Goal: Task Accomplishment & Management: Complete application form

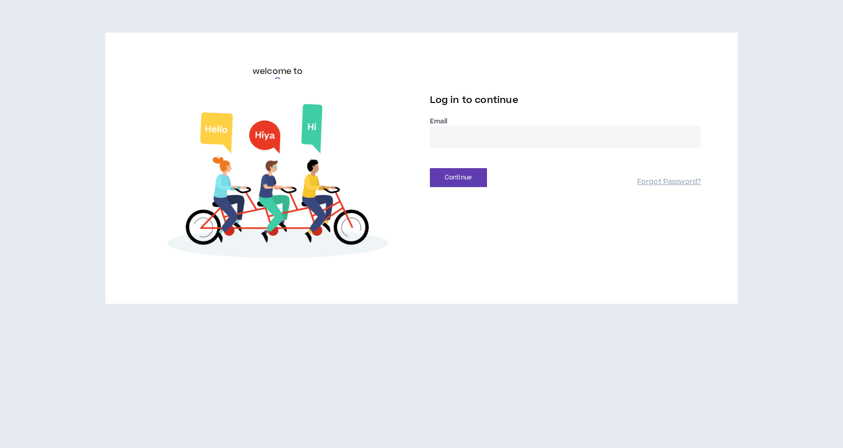
type input "**********"
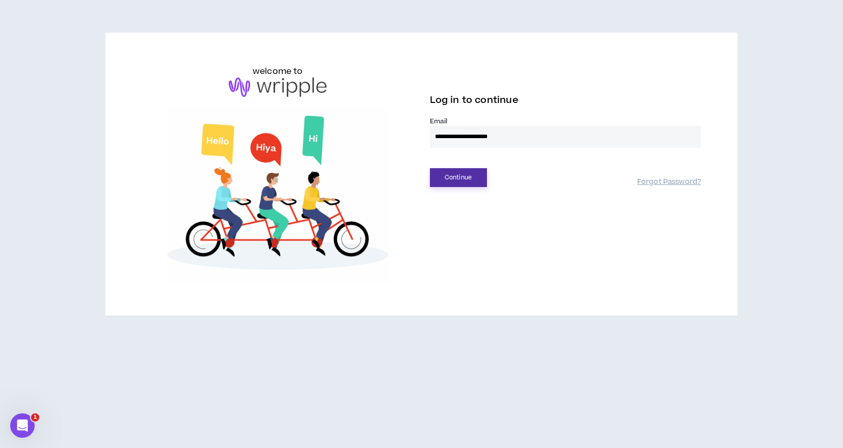
click at [455, 177] on button "Continue" at bounding box center [458, 177] width 57 height 19
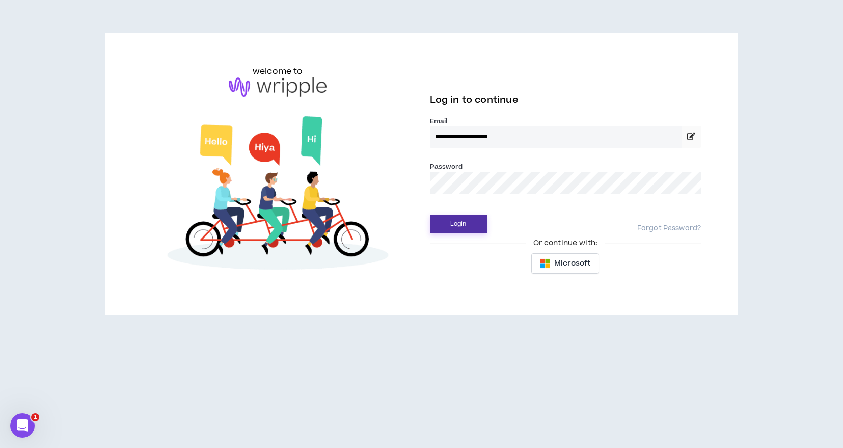
click at [466, 224] on button "Login" at bounding box center [458, 223] width 57 height 19
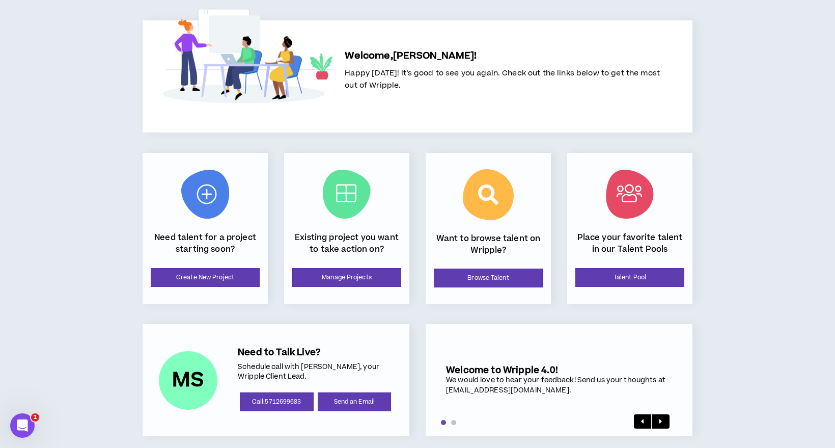
scroll to position [39, 0]
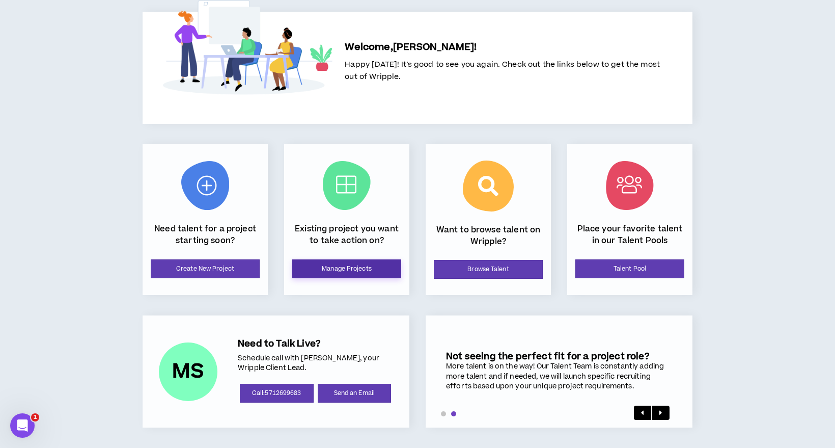
click at [365, 272] on link "Manage Projects" at bounding box center [346, 268] width 109 height 19
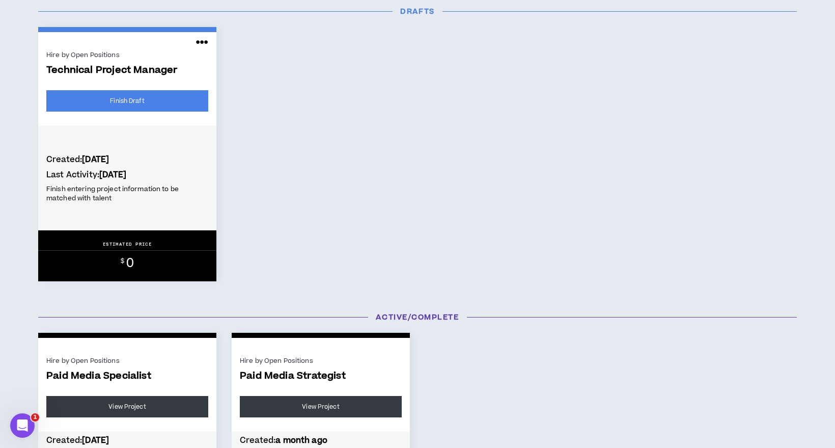
scroll to position [204, 0]
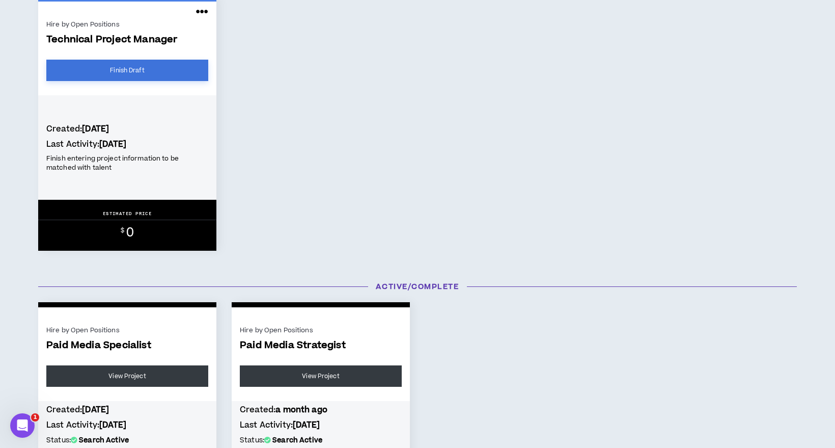
click at [137, 64] on link "Finish Draft" at bounding box center [127, 70] width 162 height 21
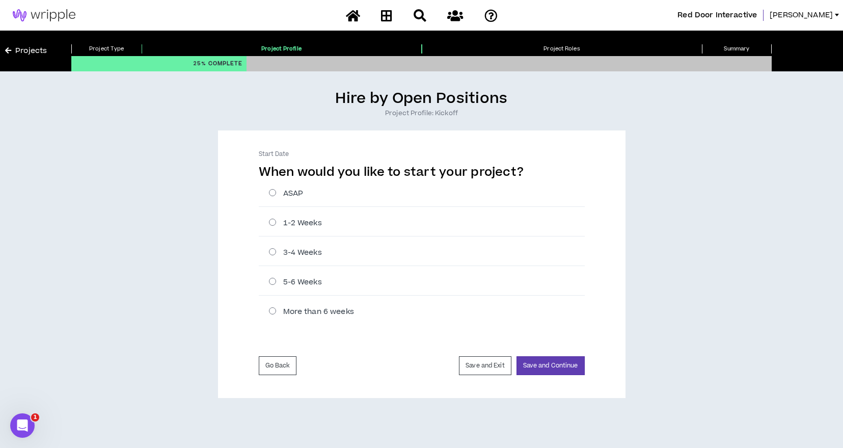
click at [294, 189] on label "ASAP" at bounding box center [427, 193] width 316 height 11
radio input "****"
click at [550, 364] on button "Save and Continue" at bounding box center [550, 365] width 68 height 19
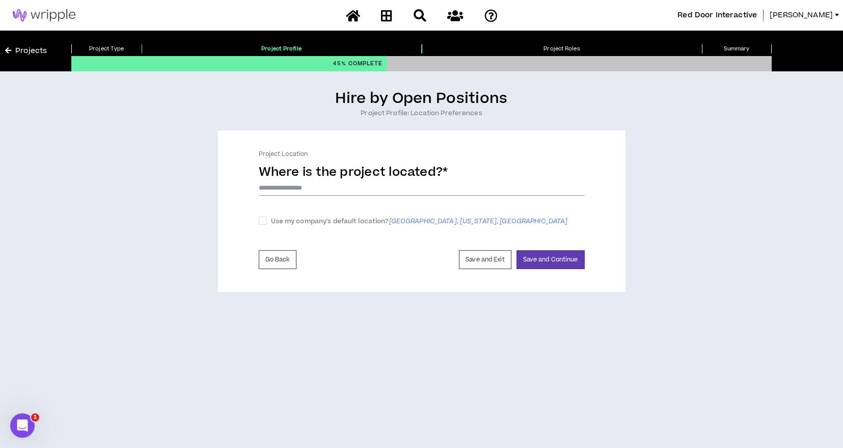
click at [325, 184] on input at bounding box center [422, 187] width 326 height 15
click at [431, 222] on span "[GEOGRAPHIC_DATA], [US_STATE], [GEOGRAPHIC_DATA]" at bounding box center [478, 220] width 179 height 9
checkbox input "****"
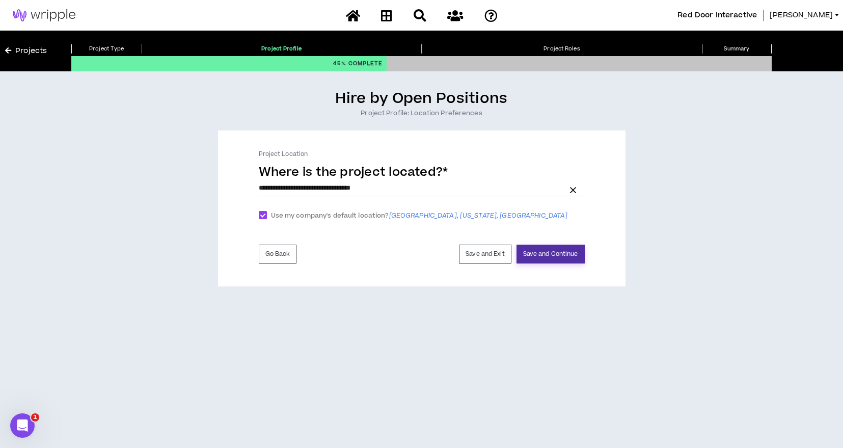
click at [548, 252] on button "Save and Continue" at bounding box center [550, 253] width 68 height 19
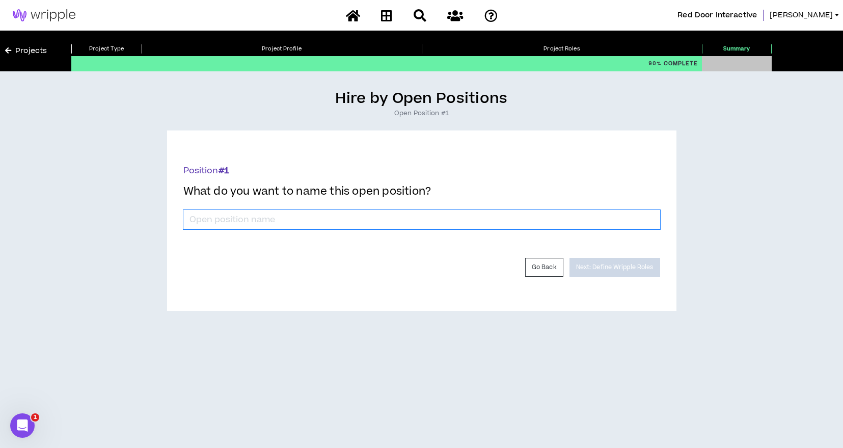
click at [324, 221] on input "*" at bounding box center [421, 219] width 477 height 19
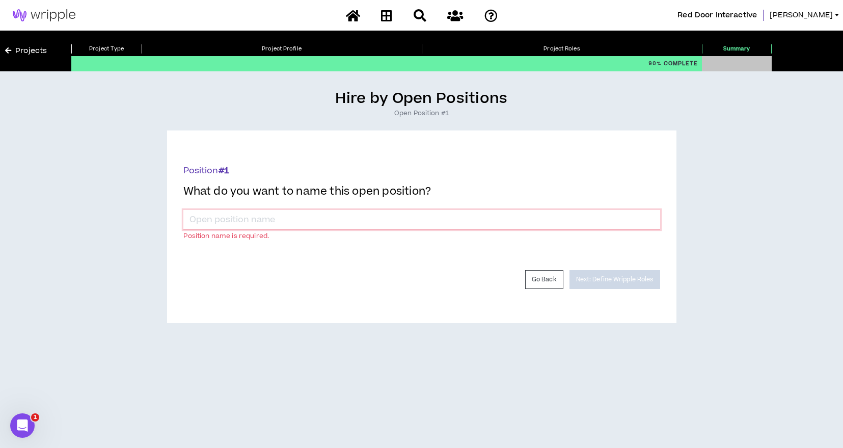
click at [263, 215] on input "*" at bounding box center [421, 219] width 477 height 19
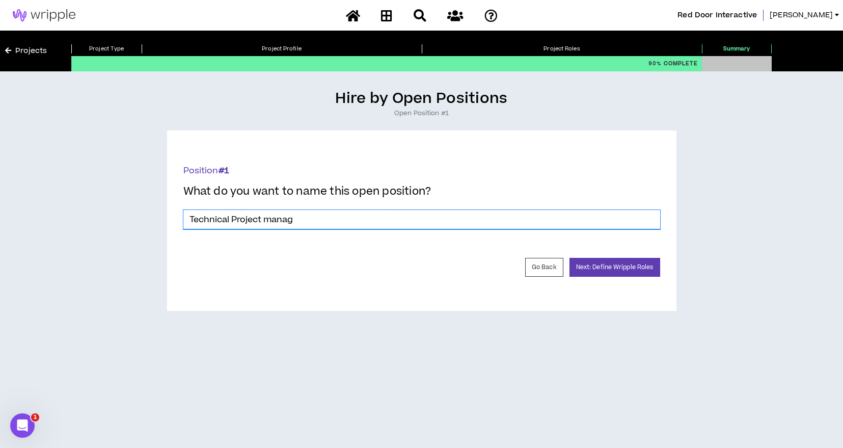
click at [309, 217] on input "Technical Project manag" at bounding box center [421, 219] width 477 height 19
type input "Technical Project Manager"
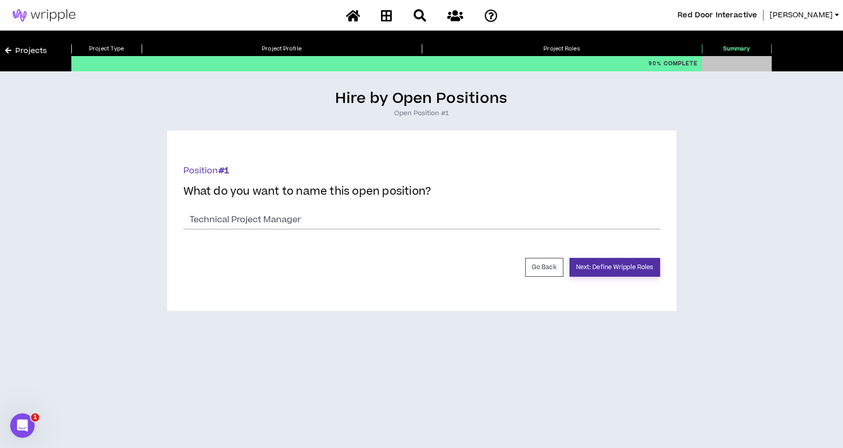
click at [632, 265] on button "Next: Define Wripple Roles" at bounding box center [614, 267] width 91 height 19
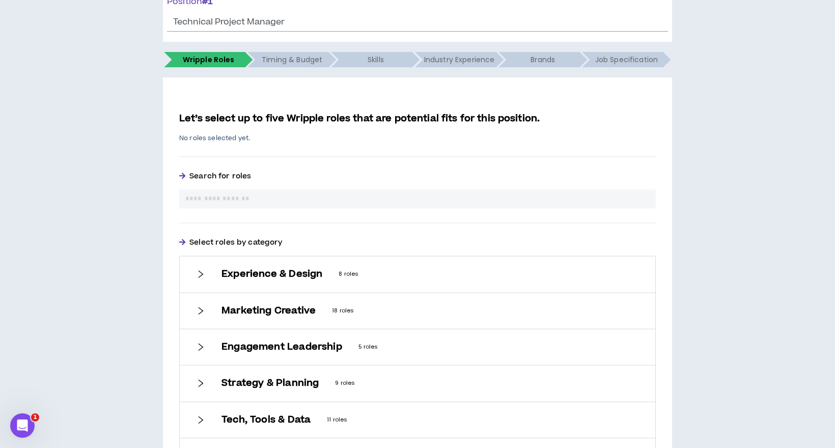
scroll to position [153, 0]
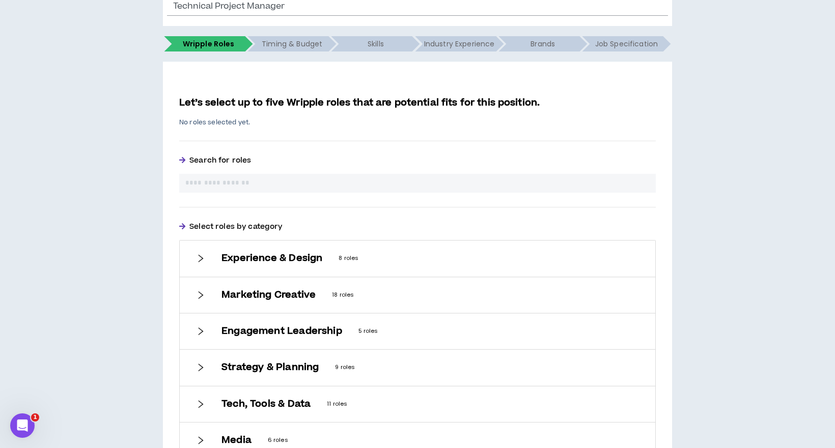
click at [236, 177] on div at bounding box center [417, 183] width 477 height 19
click at [241, 185] on input "text" at bounding box center [417, 183] width 464 height 11
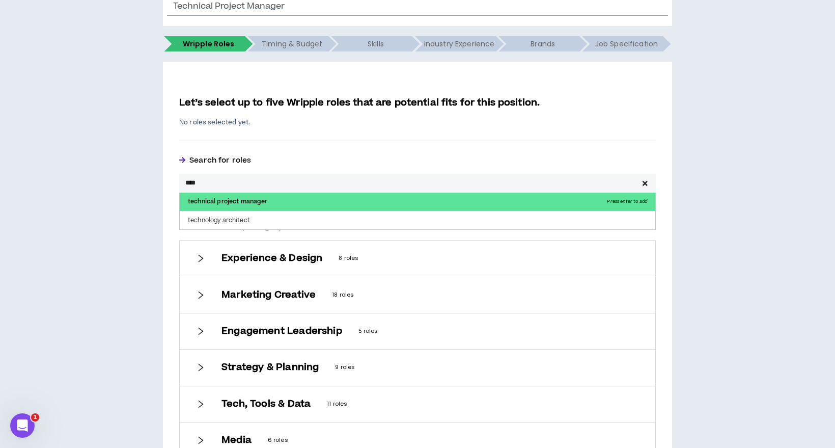
type input "****"
click at [244, 198] on p "technical project manager Press enter to add" at bounding box center [418, 201] width 476 height 18
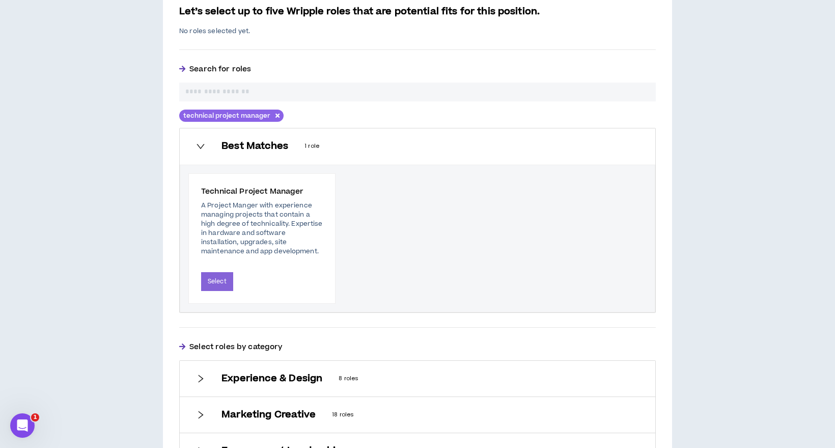
scroll to position [255, 0]
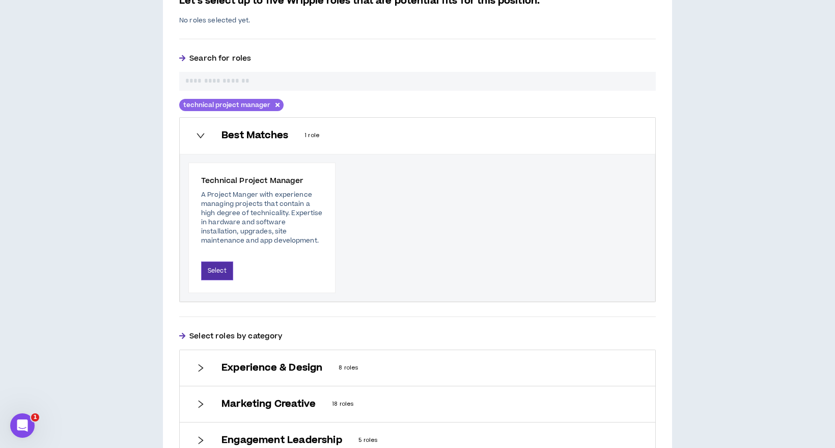
click at [219, 272] on button "Select" at bounding box center [217, 270] width 32 height 19
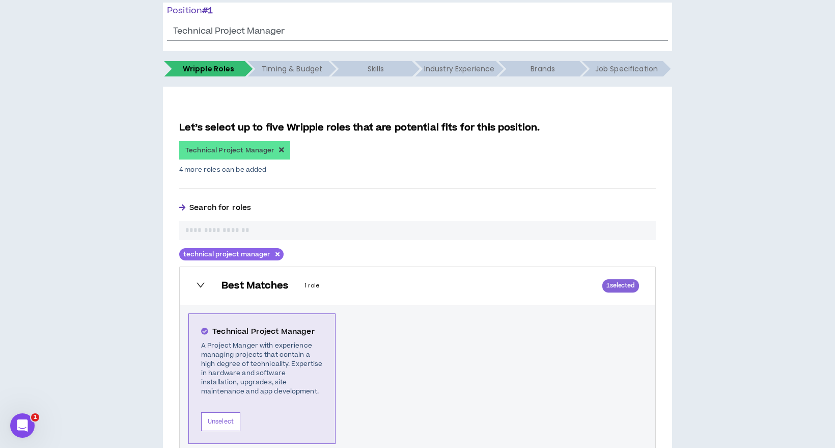
scroll to position [102, 0]
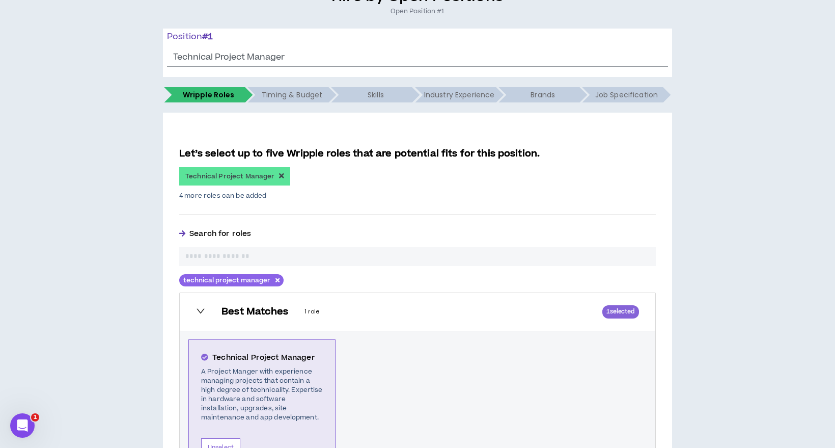
click at [248, 252] on input "text" at bounding box center [417, 256] width 464 height 11
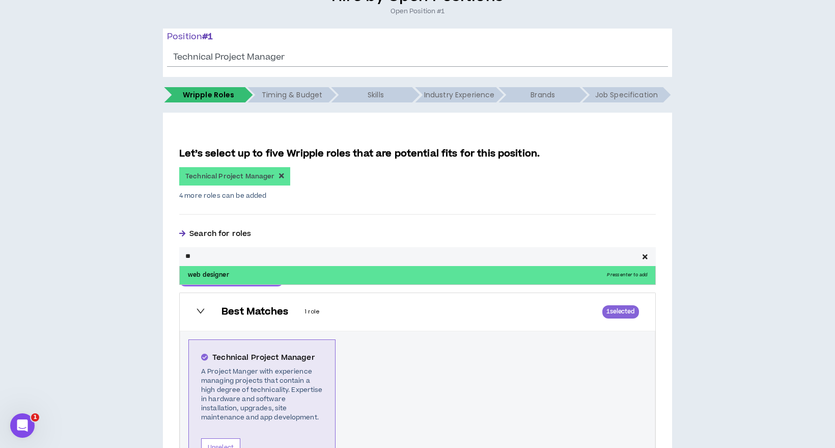
type input "*"
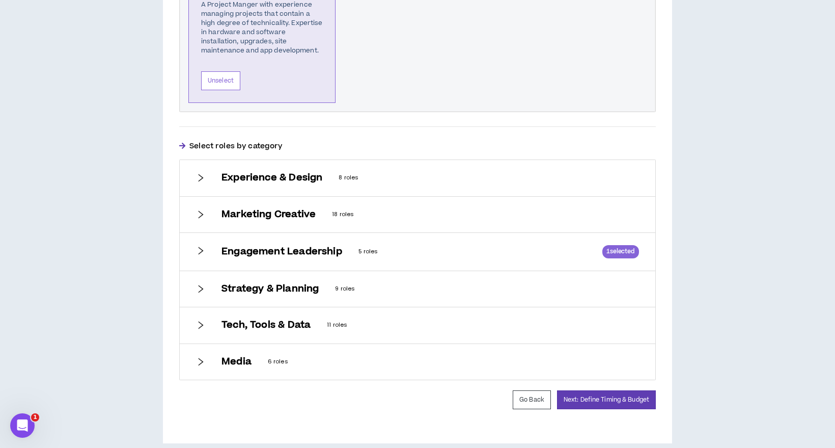
scroll to position [482, 0]
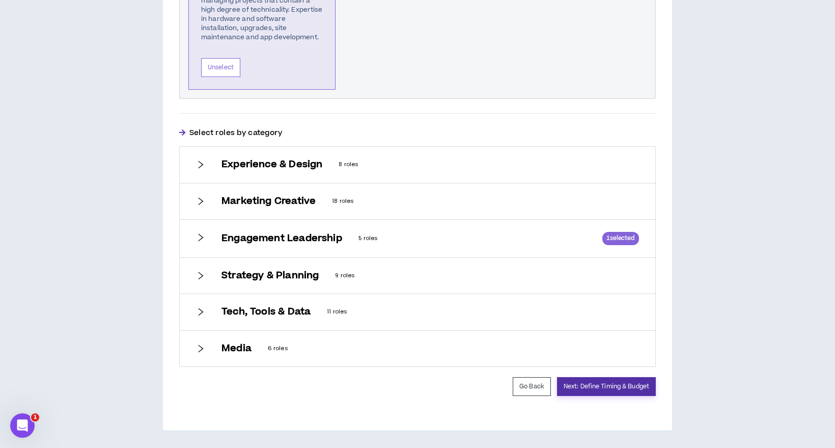
click at [611, 386] on button "Next: Define Timing & Budget" at bounding box center [606, 386] width 99 height 19
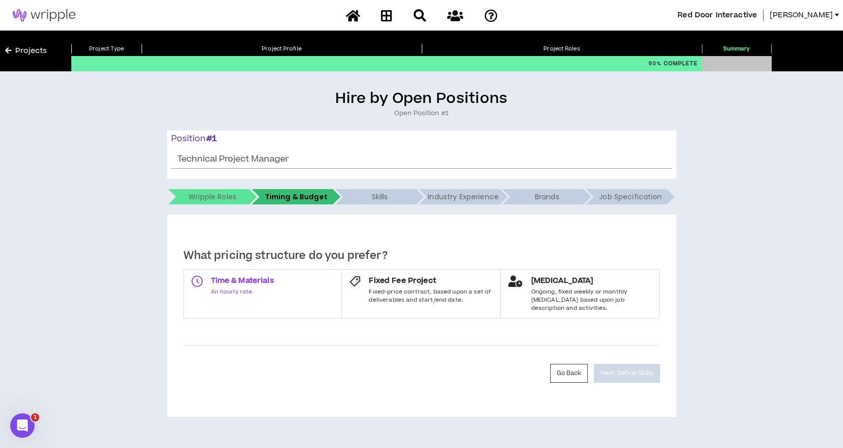
click at [218, 287] on div "Time & Materials An hourly rate." at bounding box center [242, 285] width 63 height 20
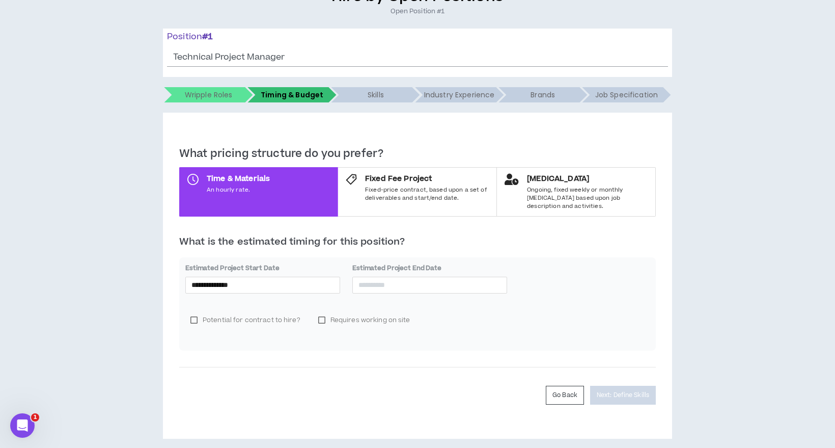
scroll to position [102, 0]
click at [386, 278] on input at bounding box center [429, 283] width 143 height 11
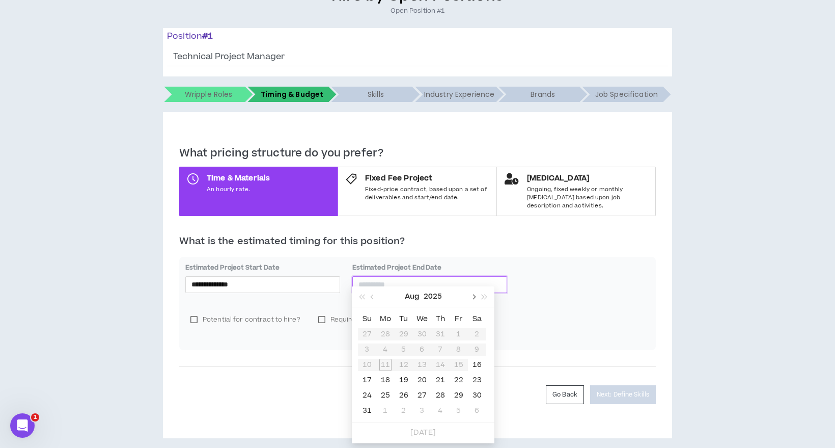
click at [474, 299] on button "button" at bounding box center [472, 296] width 11 height 20
type input "**********"
click at [403, 396] on div "30" at bounding box center [404, 395] width 12 height 12
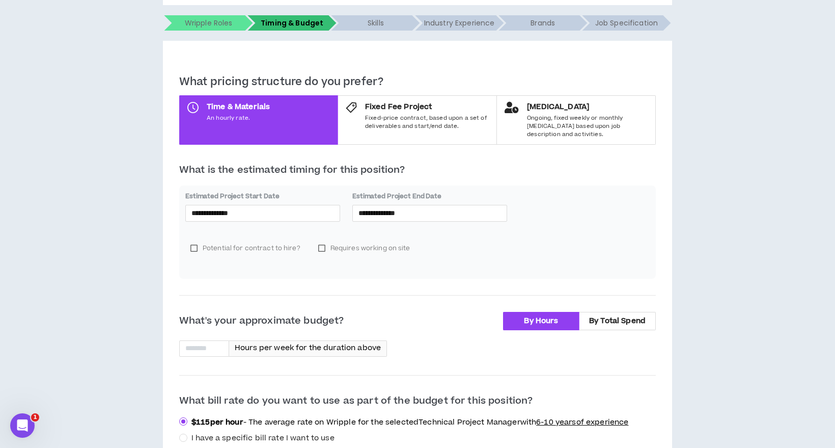
scroll to position [204, 0]
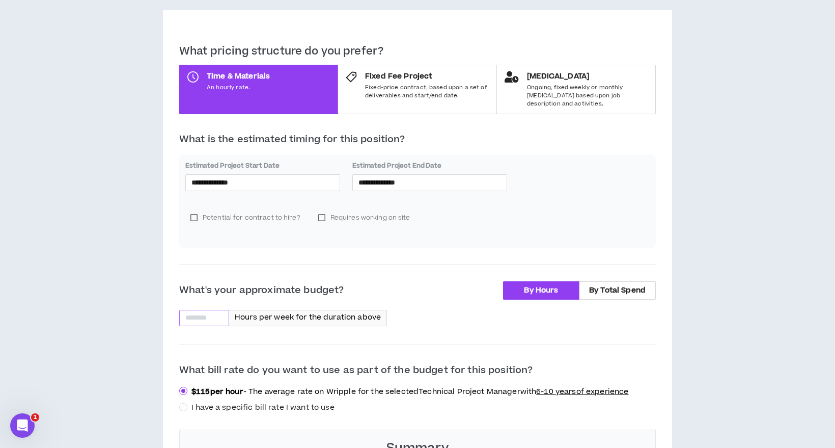
click at [215, 312] on input at bounding box center [204, 317] width 49 height 15
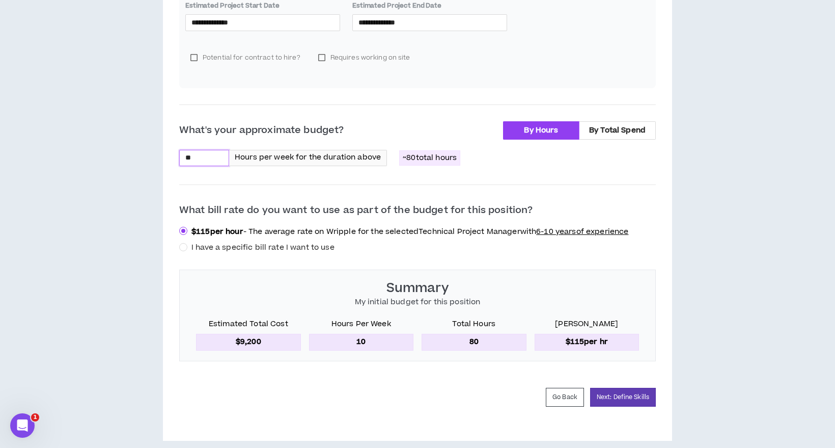
scroll to position [367, 0]
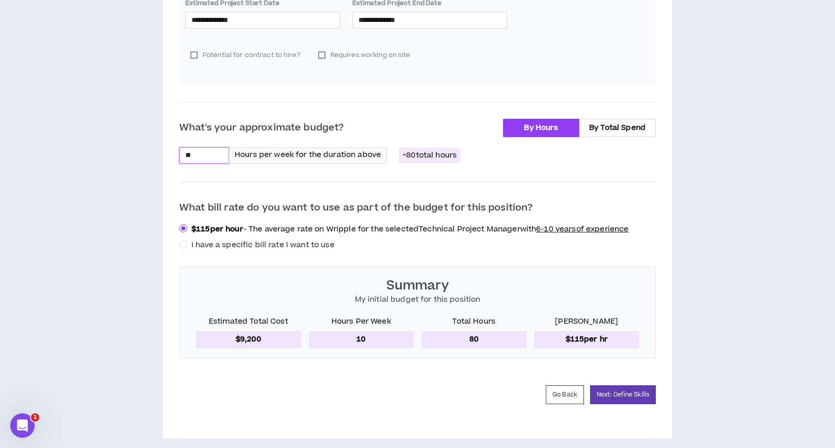
type input "**"
click at [193, 239] on span "I have a specific bill rate I want to use" at bounding box center [262, 244] width 143 height 11
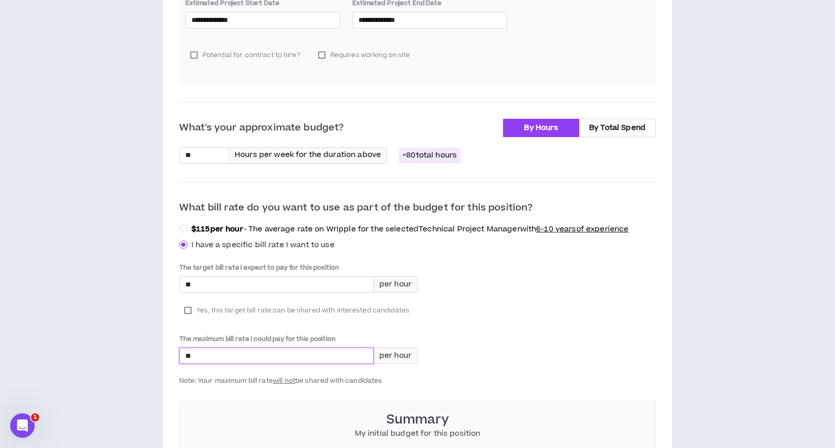
click at [259, 348] on input "*" at bounding box center [276, 355] width 193 height 15
type input "****"
click at [223, 276] on input "*" at bounding box center [276, 283] width 193 height 15
click at [222, 305] on span "Yes, this target bill rate can be shared with interested candidates" at bounding box center [303, 310] width 213 height 10
click at [235, 276] on input "*" at bounding box center [276, 283] width 193 height 15
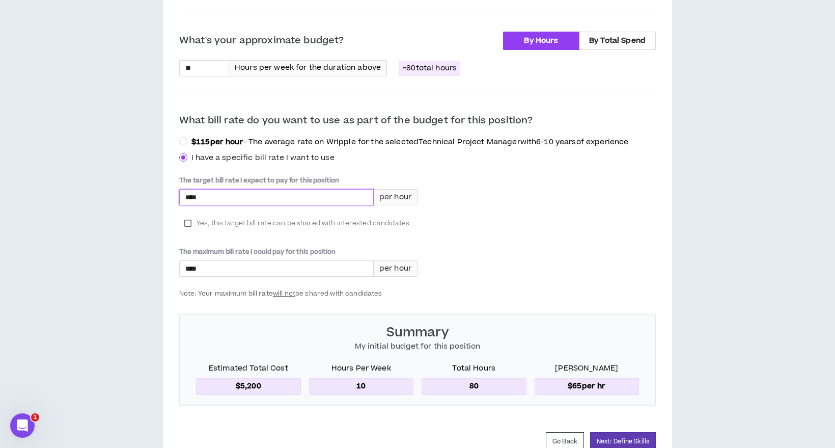
scroll to position [468, 0]
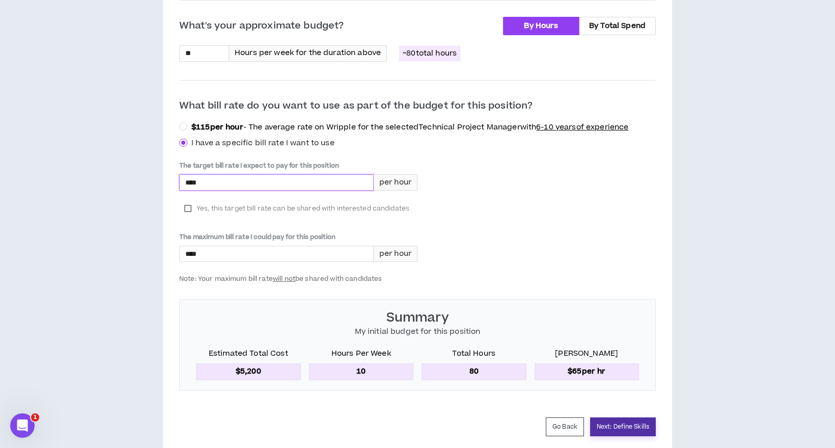
type input "****"
click at [603, 417] on button "Next: Define Skills" at bounding box center [623, 426] width 66 height 19
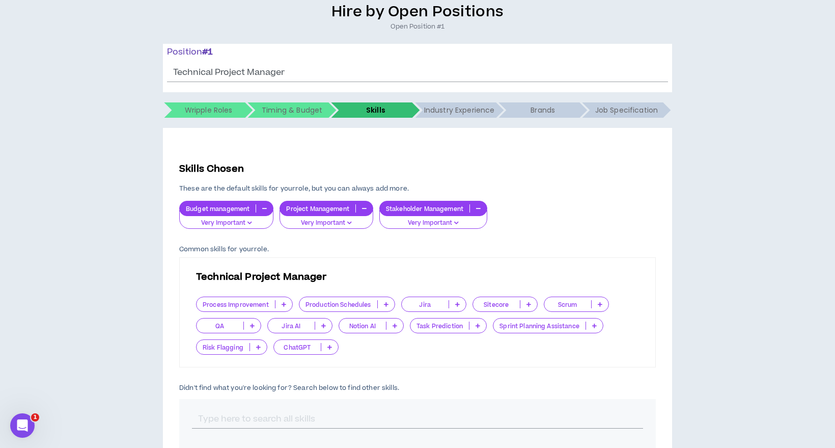
scroll to position [153, 0]
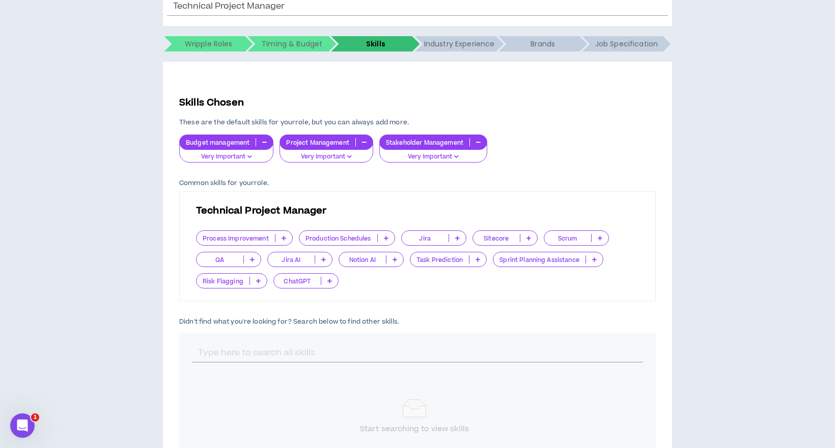
click at [248, 263] on p at bounding box center [252, 259] width 17 height 8
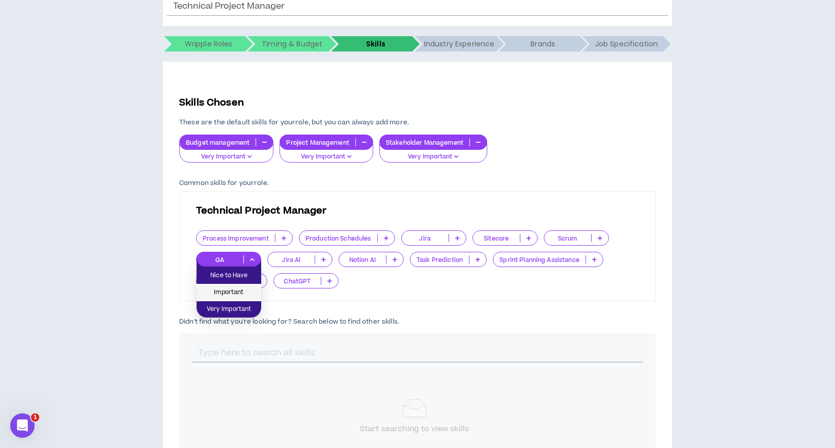
click at [239, 291] on span "Important" at bounding box center [229, 292] width 52 height 11
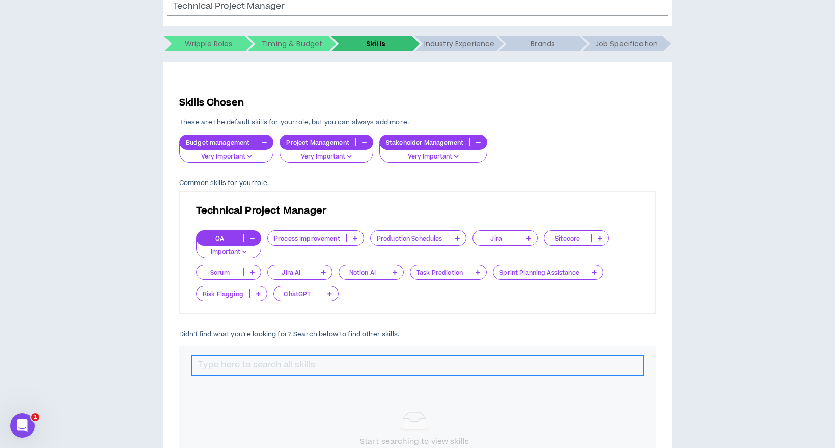
click at [281, 359] on input "text" at bounding box center [417, 364] width 451 height 19
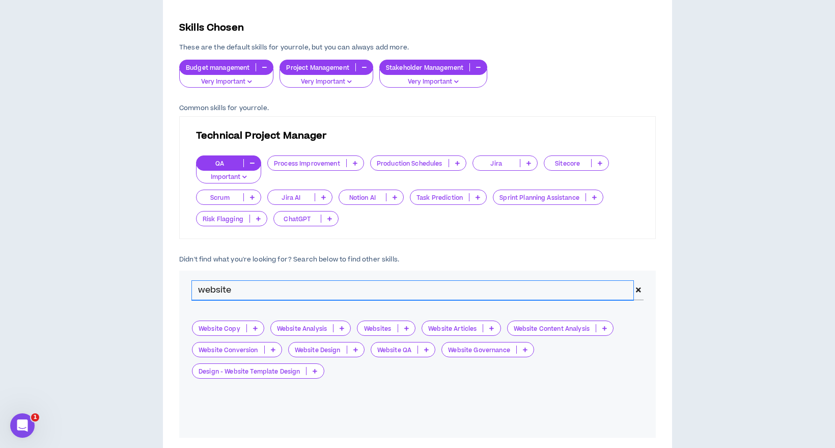
scroll to position [255, 0]
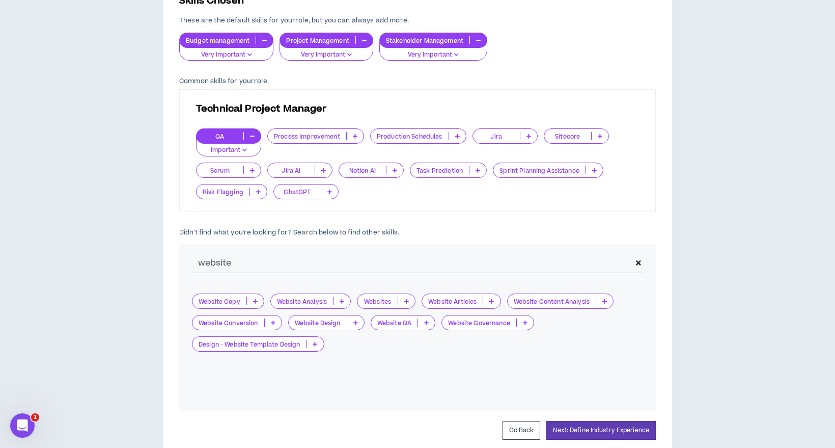
click at [404, 301] on icon at bounding box center [406, 300] width 5 height 5
click at [390, 336] on span "Important" at bounding box center [387, 333] width 46 height 11
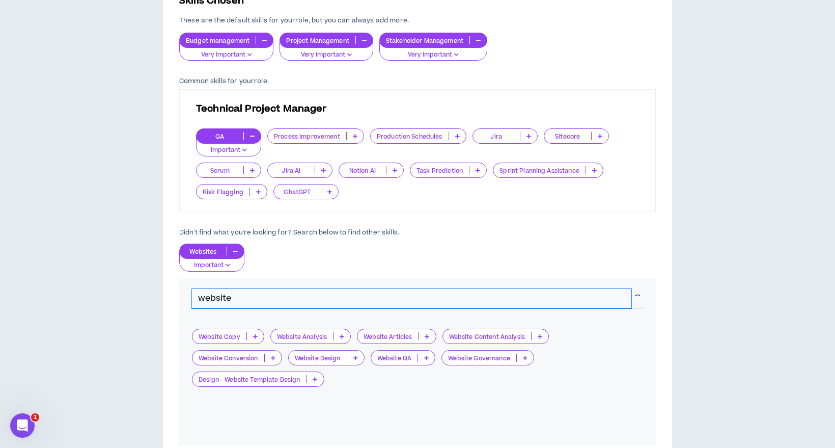
click at [267, 301] on input "website" at bounding box center [411, 298] width 439 height 19
type input "w"
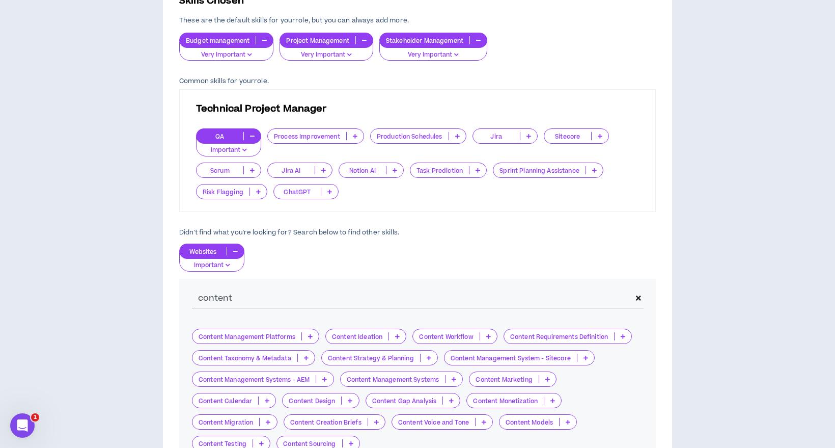
click at [306, 336] on p at bounding box center [310, 336] width 17 height 8
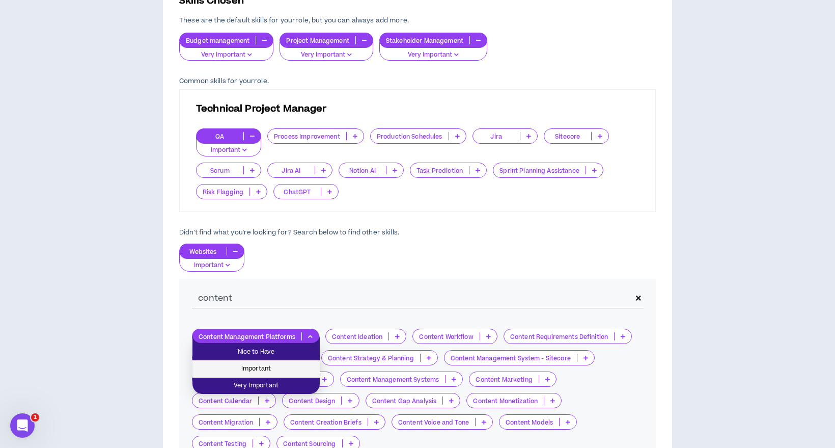
click at [297, 375] on li "Important" at bounding box center [255, 368] width 127 height 17
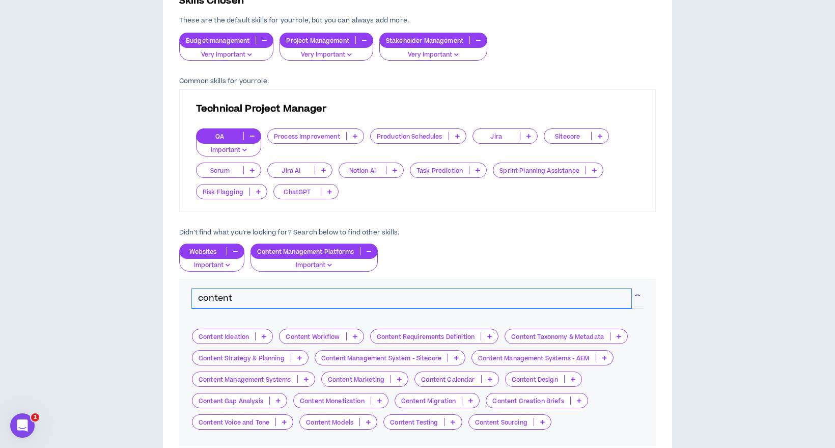
click at [329, 299] on input "content" at bounding box center [411, 298] width 439 height 19
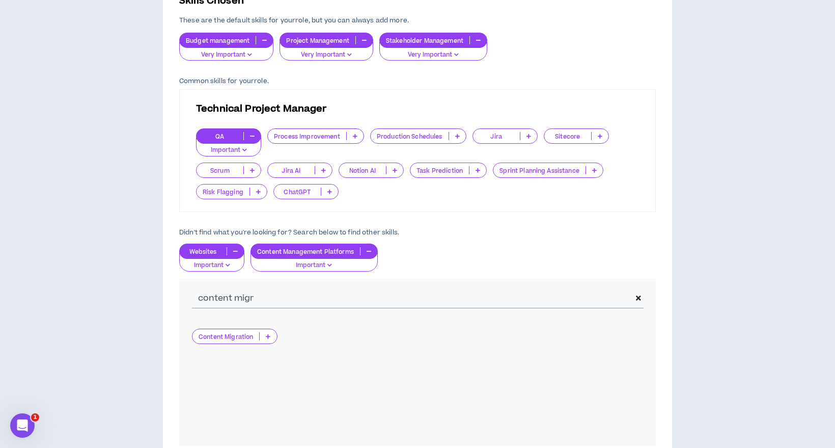
click at [264, 337] on p at bounding box center [268, 336] width 17 height 8
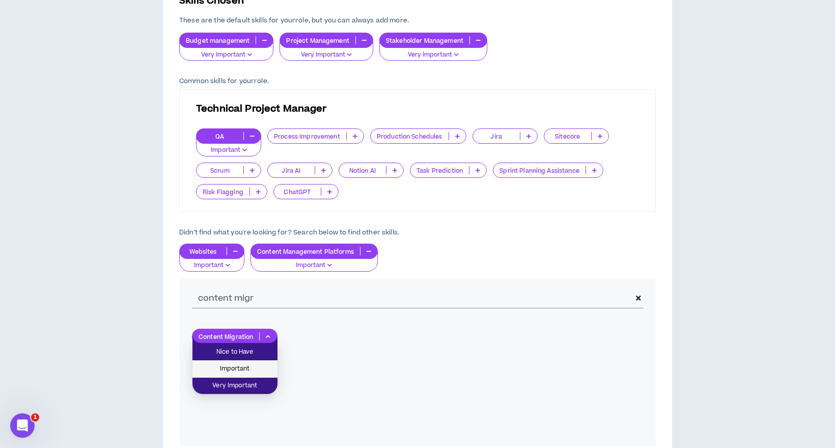
click at [242, 365] on span "Important" at bounding box center [235, 368] width 73 height 11
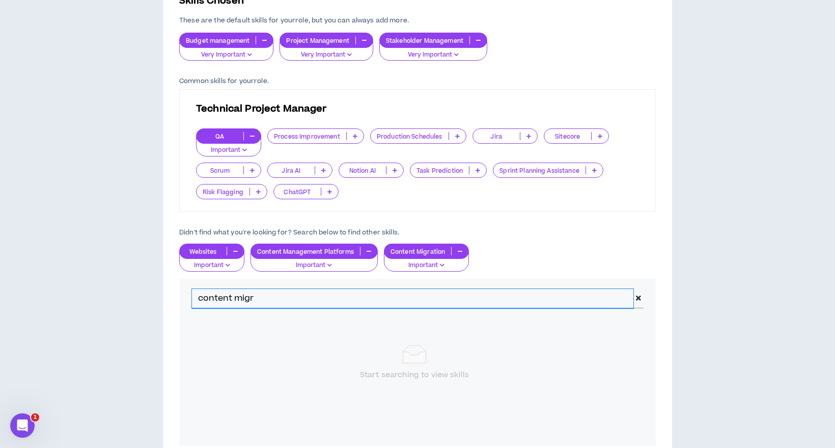
click at [230, 300] on input "content migr" at bounding box center [412, 298] width 441 height 19
drag, startPoint x: 267, startPoint y: 296, endPoint x: 166, endPoint y: 292, distance: 101.4
click at [166, 292] on div "Skills Chosen These are the default skills for your role , but you can always a…" at bounding box center [417, 234] width 509 height 548
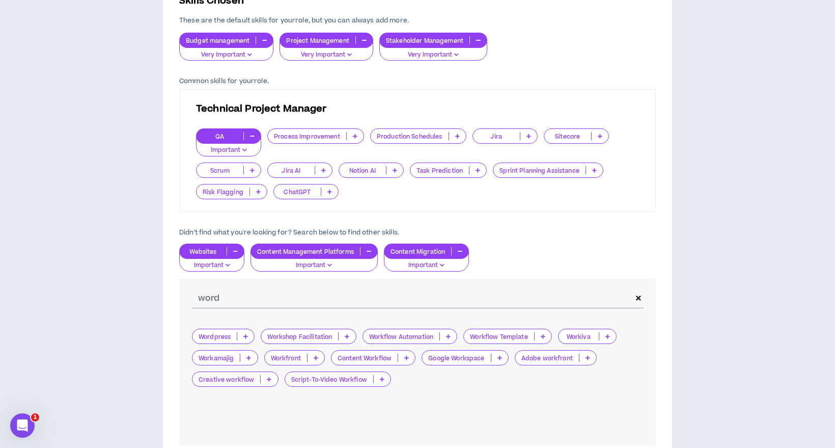
click at [246, 336] on icon at bounding box center [245, 335] width 5 height 5
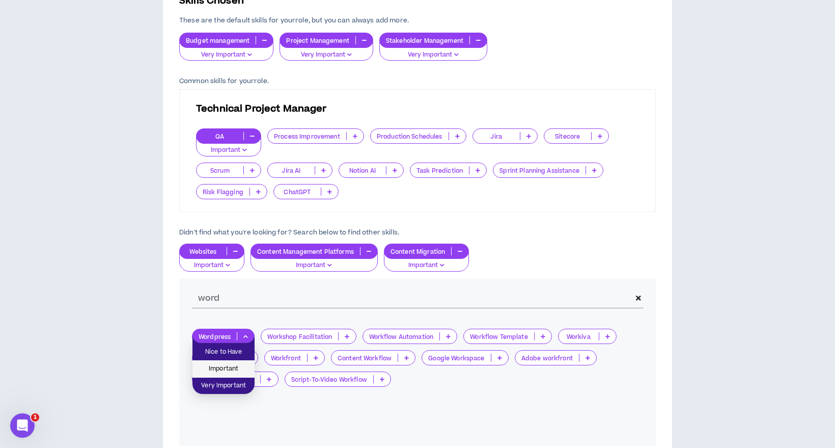
click at [236, 365] on span "Important" at bounding box center [224, 368] width 50 height 11
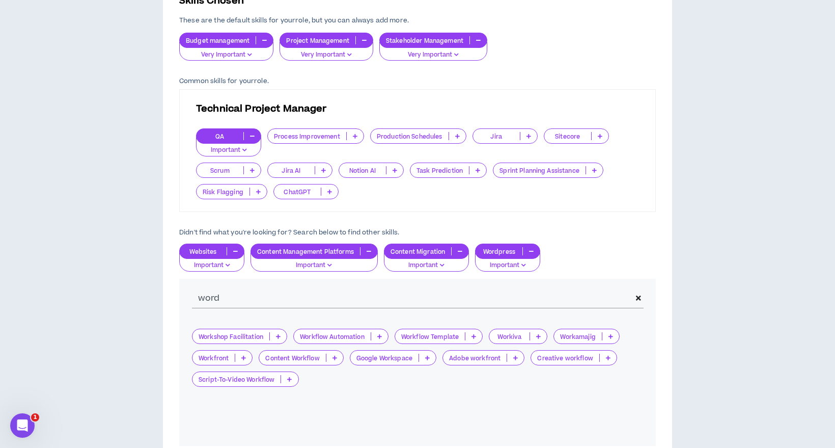
click at [245, 355] on icon at bounding box center [243, 357] width 5 height 5
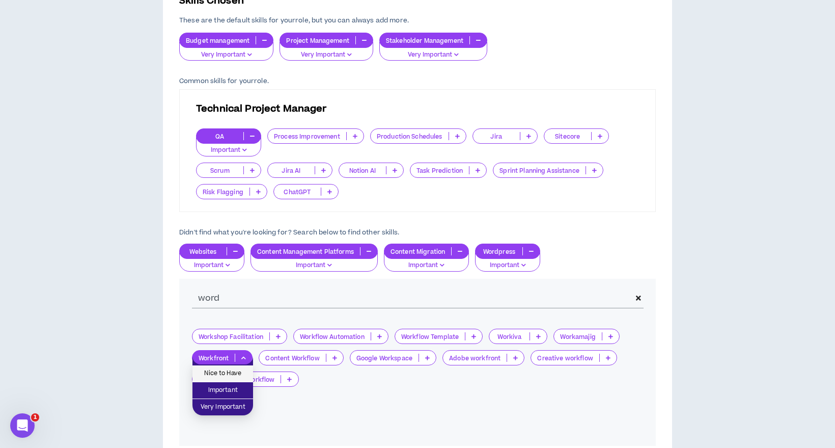
click at [238, 370] on span "Nice to Have" at bounding box center [223, 373] width 48 height 11
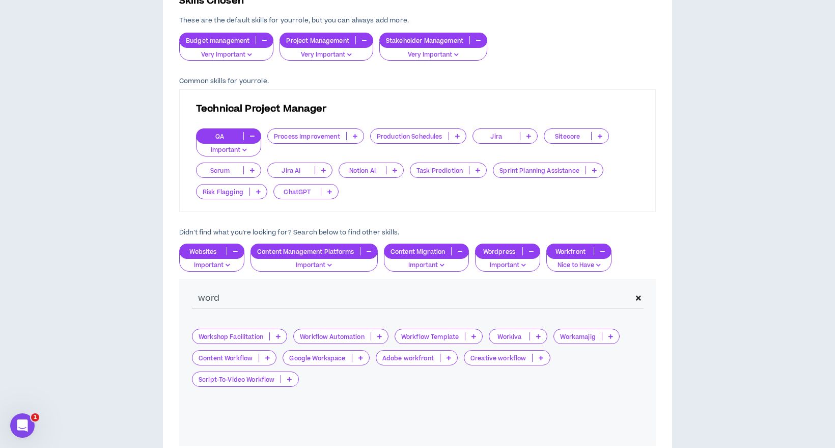
click at [532, 135] on p at bounding box center [528, 136] width 17 height 8
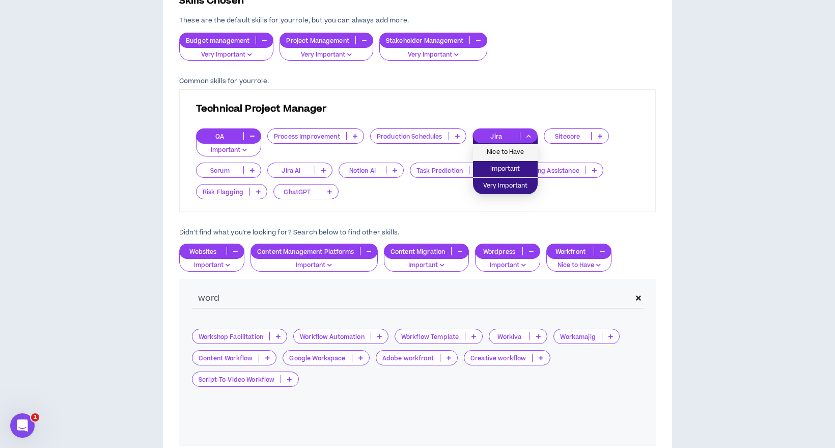
click at [516, 154] on span "Nice to Have" at bounding box center [505, 152] width 52 height 11
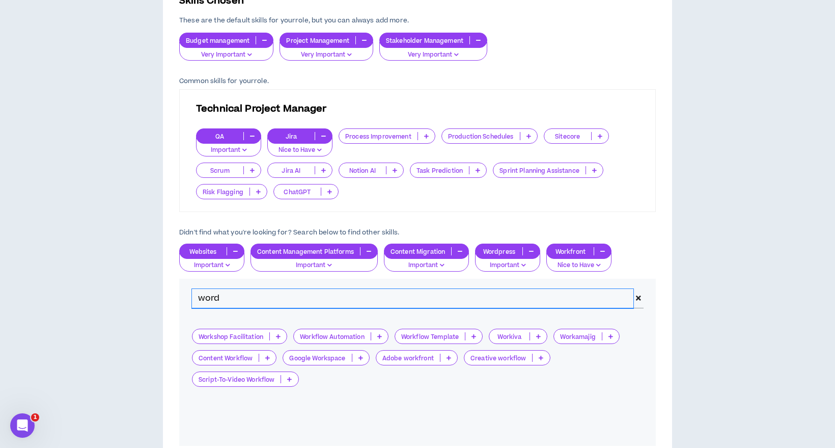
click at [304, 302] on input "word" at bounding box center [412, 298] width 441 height 19
drag, startPoint x: 304, startPoint y: 302, endPoint x: 174, endPoint y: 302, distance: 130.3
click at [174, 302] on div "Skills Chosen These are the default skills for your role , but you can always a…" at bounding box center [417, 234] width 509 height 548
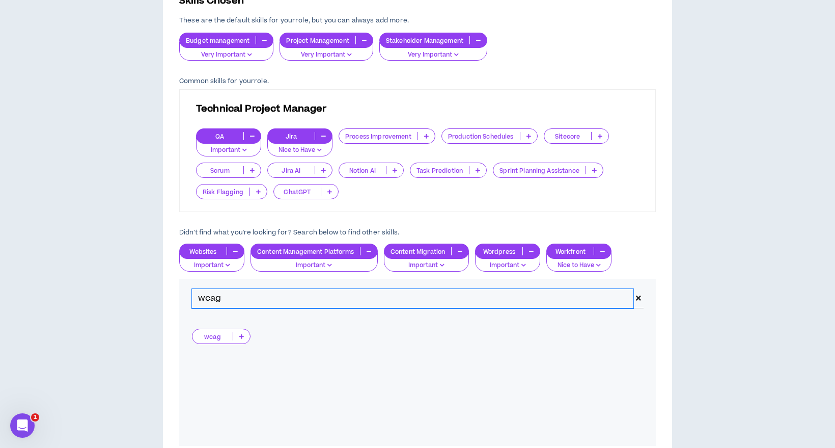
drag, startPoint x: 234, startPoint y: 299, endPoint x: 194, endPoint y: 296, distance: 39.8
click at [194, 296] on input "wcag" at bounding box center [412, 298] width 441 height 19
type input "acces"
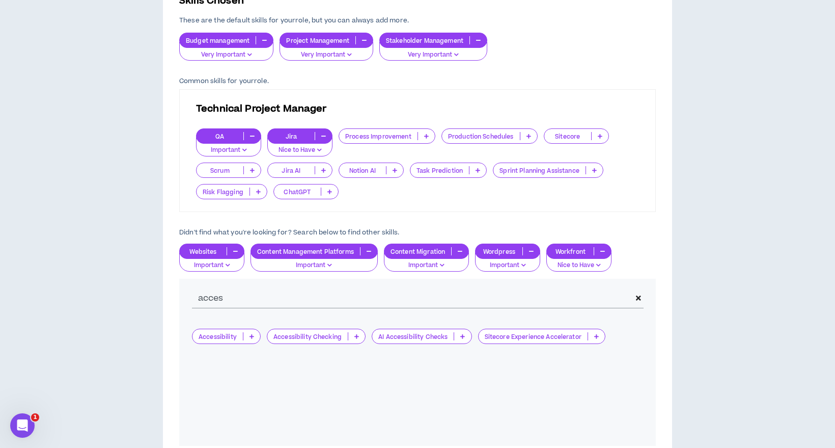
click at [251, 338] on icon at bounding box center [251, 335] width 5 height 5
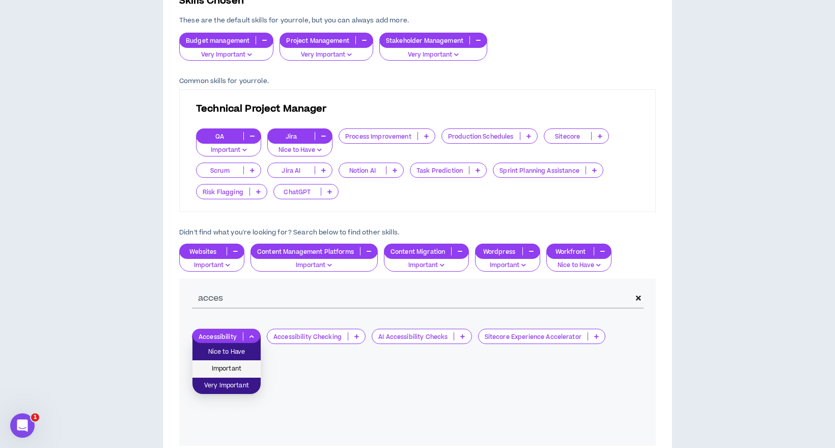
click at [242, 365] on span "Important" at bounding box center [227, 368] width 56 height 11
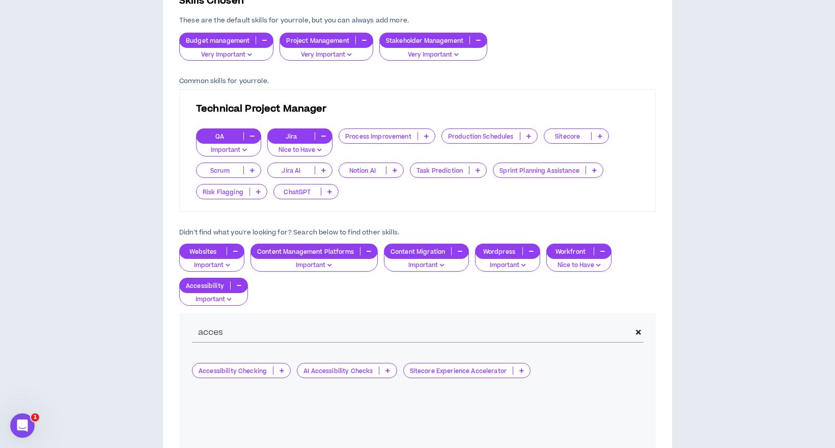
click at [236, 299] on p "Important" at bounding box center [213, 299] width 55 height 9
click at [219, 305] on span "Nice to Have" at bounding box center [214, 300] width 56 height 11
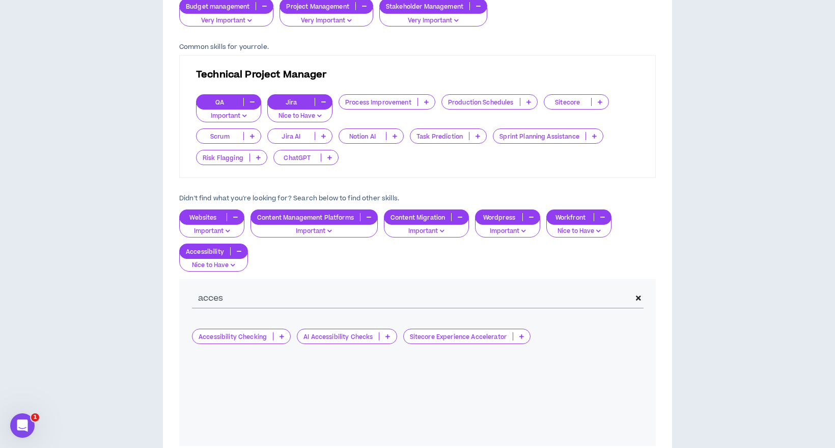
scroll to position [356, 0]
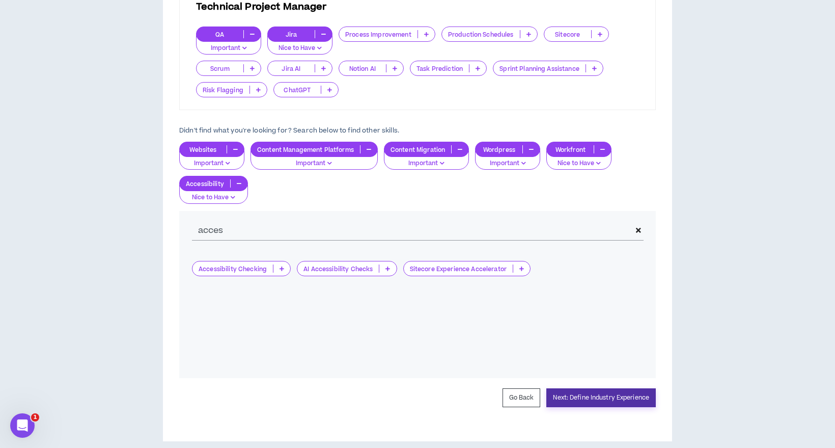
click at [591, 400] on button "Next: Define Industry Experience" at bounding box center [600, 397] width 109 height 19
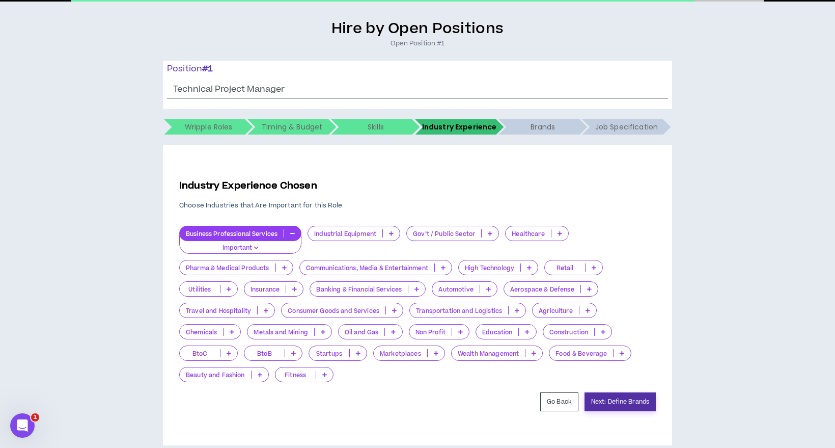
scroll to position [85, 0]
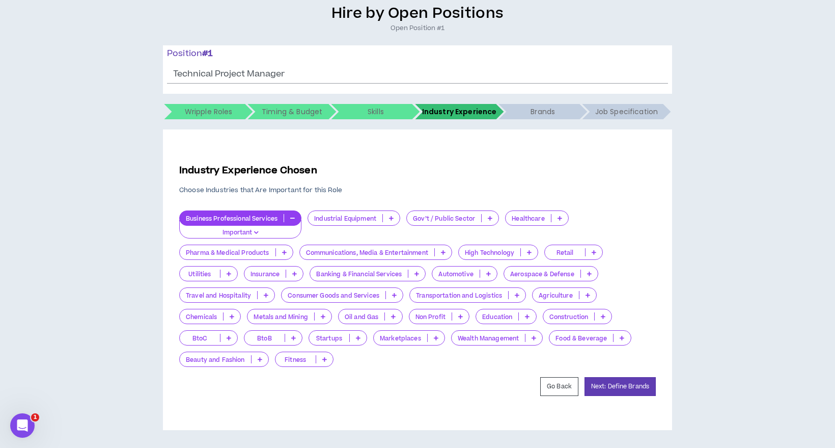
click at [394, 297] on icon at bounding box center [394, 294] width 5 height 5
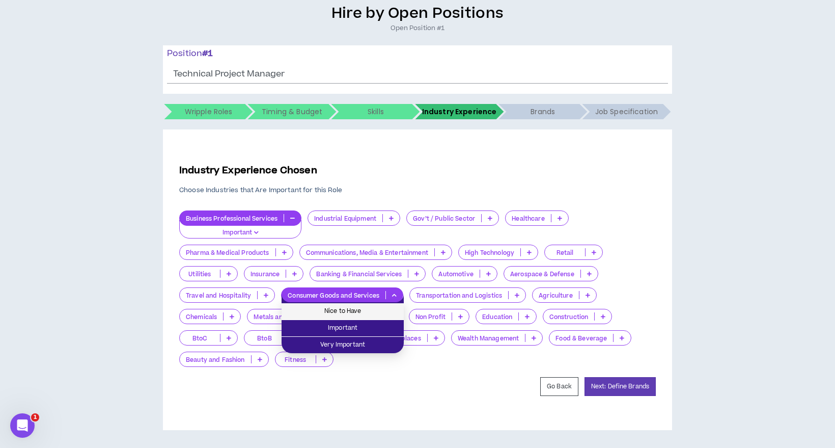
click at [382, 309] on span "Nice to Have" at bounding box center [343, 310] width 110 height 11
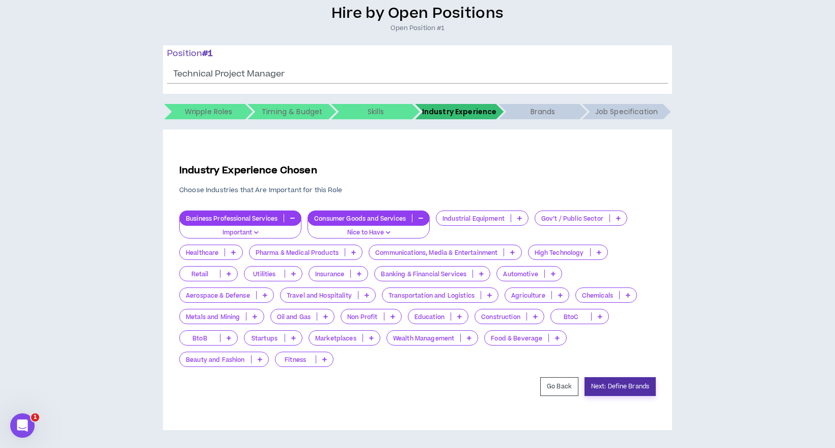
click at [620, 383] on button "Next: Define Brands" at bounding box center [619, 386] width 71 height 19
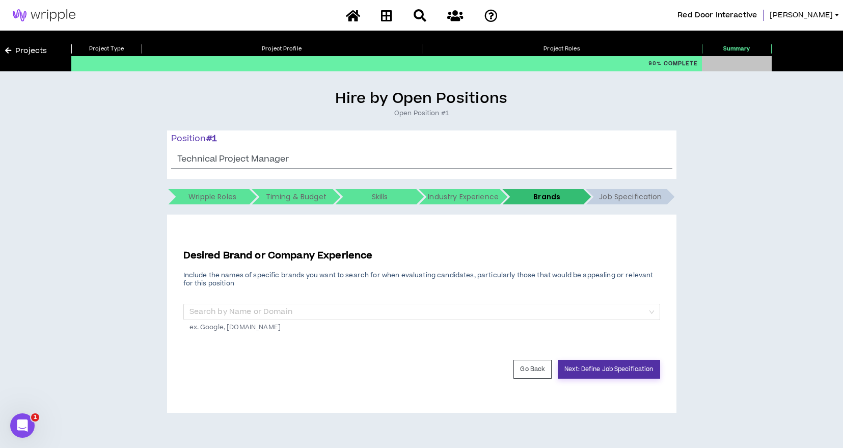
click at [608, 367] on button "Next: Define Job Specification" at bounding box center [608, 368] width 102 height 19
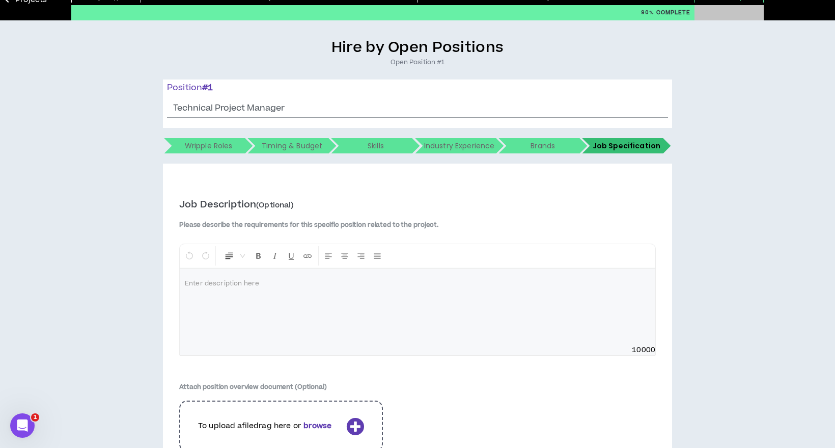
scroll to position [102, 0]
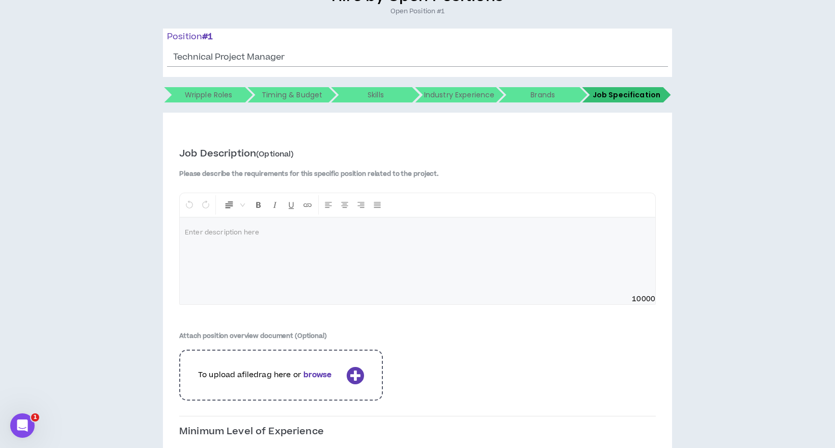
click at [233, 235] on p at bounding box center [417, 233] width 465 height 10
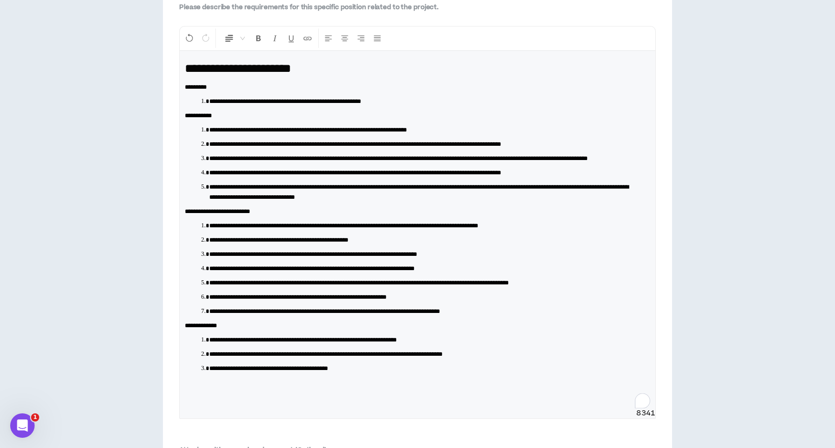
scroll to position [279, 0]
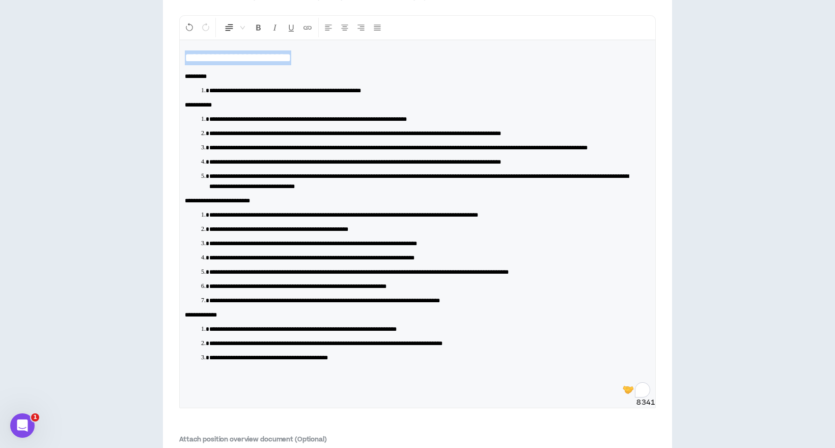
drag, startPoint x: 183, startPoint y: 76, endPoint x: 178, endPoint y: 56, distance: 21.0
click at [178, 56] on div "**********" at bounding box center [417, 307] width 509 height 745
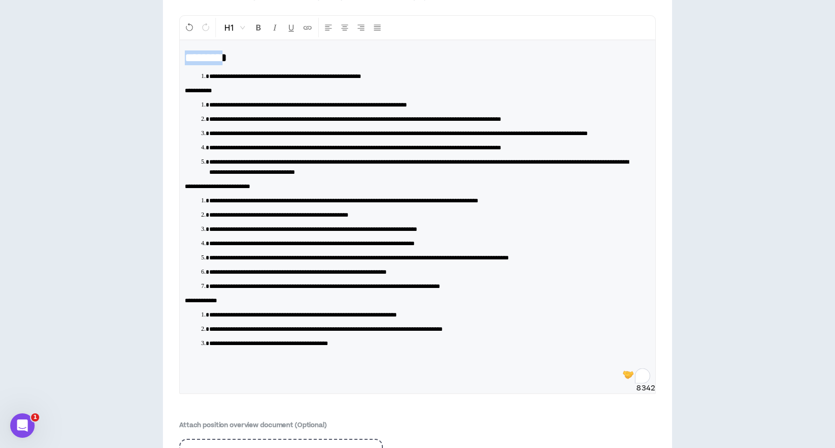
drag, startPoint x: 242, startPoint y: 58, endPoint x: 159, endPoint y: 59, distance: 83.0
click at [159, 59] on div "**********" at bounding box center [417, 238] width 825 height 857
drag, startPoint x: 263, startPoint y: 61, endPoint x: 150, endPoint y: 58, distance: 112.6
click at [150, 58] on div "**********" at bounding box center [417, 238] width 825 height 857
click at [246, 24] on div "Large Heading" at bounding box center [234, 27] width 33 height 19
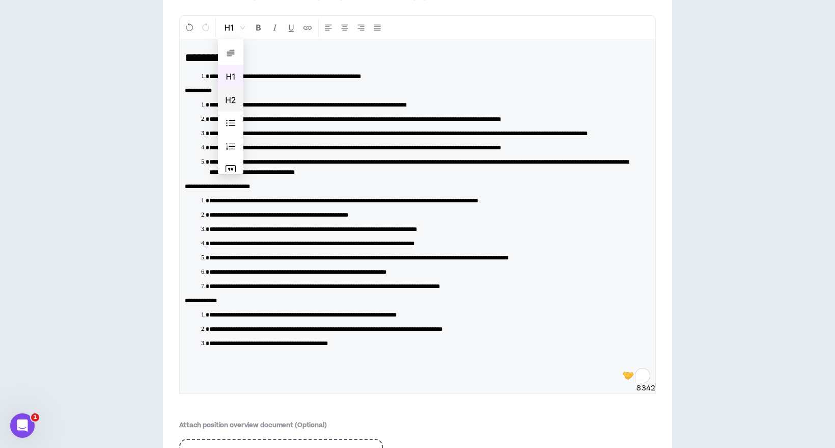
click at [231, 101] on span at bounding box center [231, 100] width 10 height 10
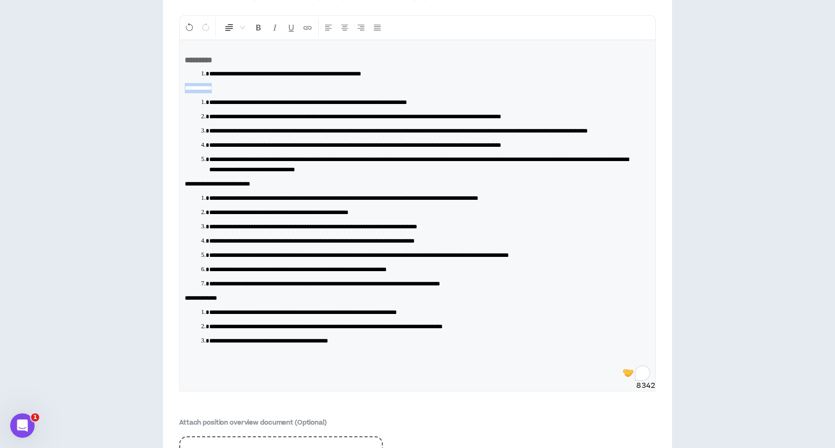
drag, startPoint x: 234, startPoint y: 87, endPoint x: 137, endPoint y: 80, distance: 97.0
click at [137, 80] on div "**********" at bounding box center [417, 237] width 825 height 854
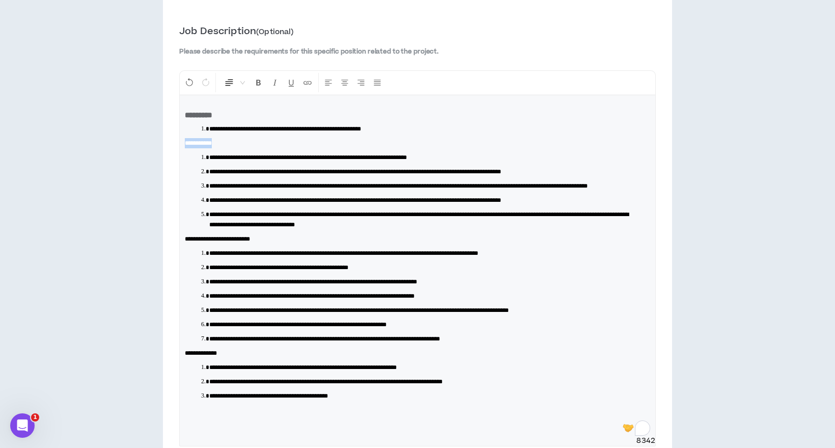
scroll to position [228, 0]
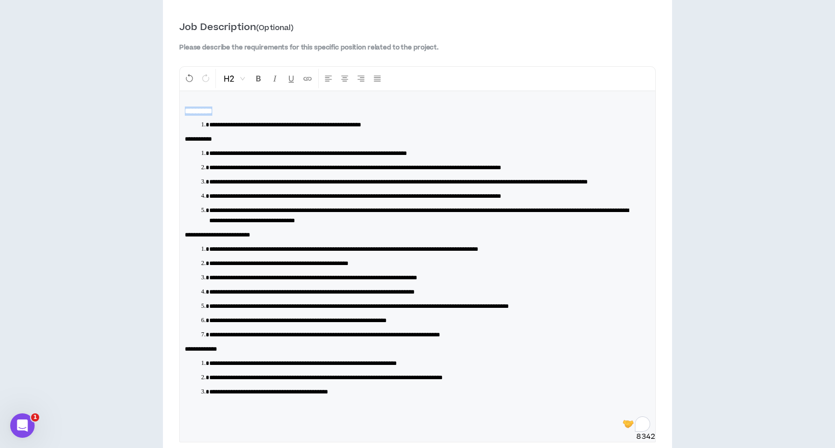
drag, startPoint x: 236, startPoint y: 111, endPoint x: 159, endPoint y: 96, distance: 79.0
click at [123, 103] on div "**********" at bounding box center [417, 288] width 825 height 854
click at [240, 78] on span "Small Heading" at bounding box center [234, 78] width 21 height 18
click at [235, 105] on span at bounding box center [231, 104] width 10 height 10
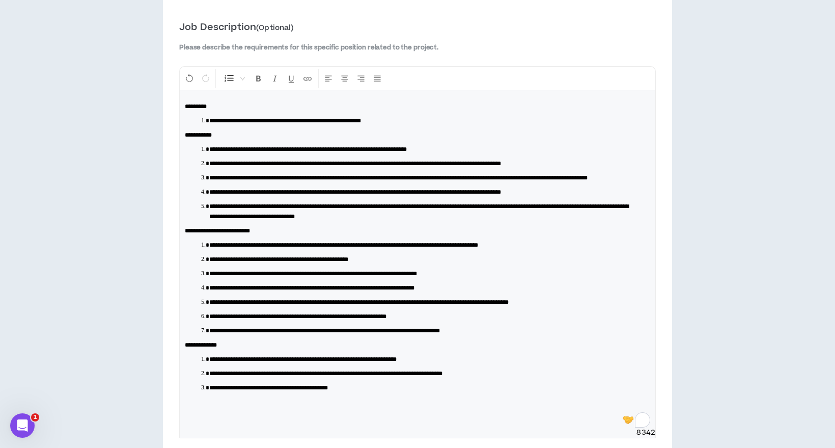
click at [289, 121] on span "**********" at bounding box center [285, 121] width 152 height 6
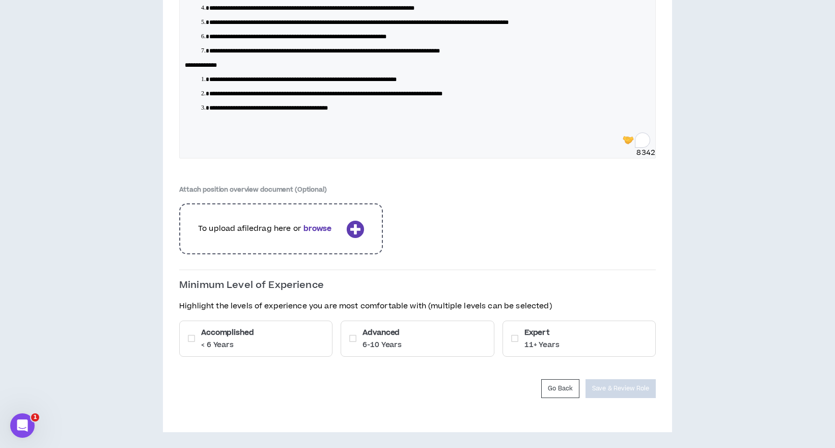
scroll to position [520, 0]
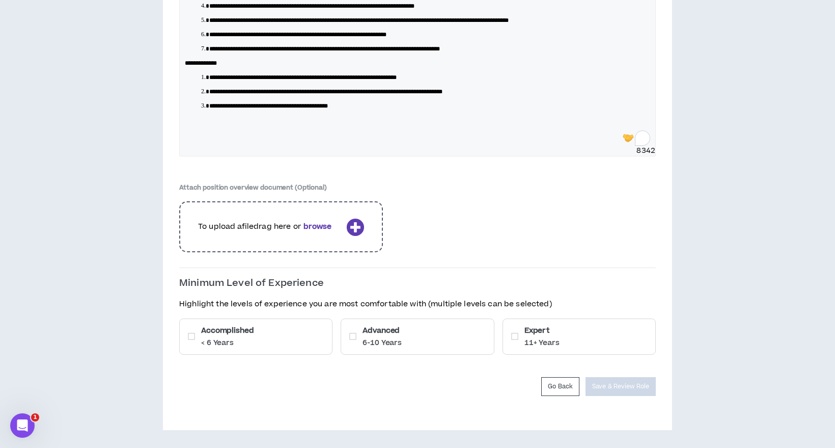
click at [241, 328] on h6 "Accomplished" at bounding box center [227, 330] width 52 height 11
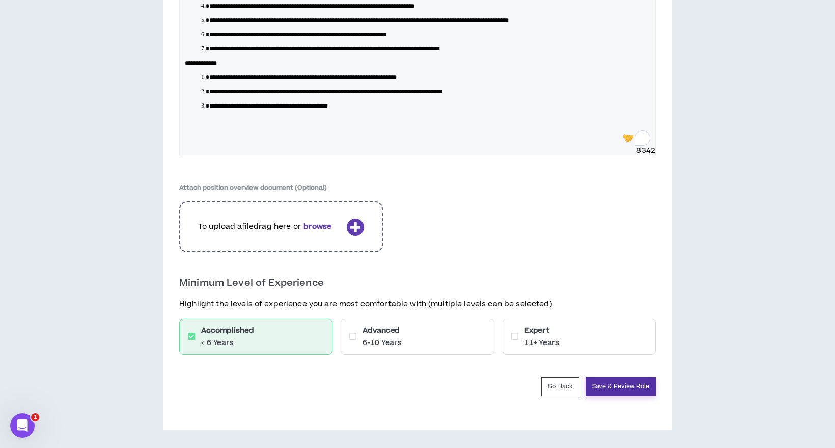
click at [624, 387] on button "Save & Review Role" at bounding box center [620, 386] width 70 height 19
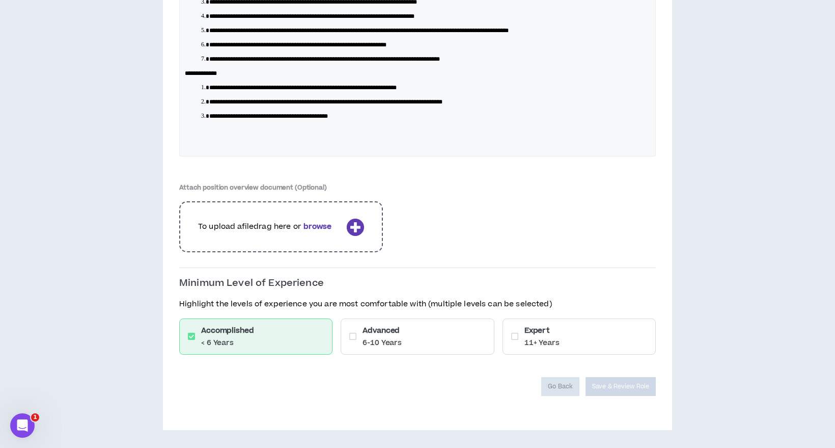
scroll to position [486, 0]
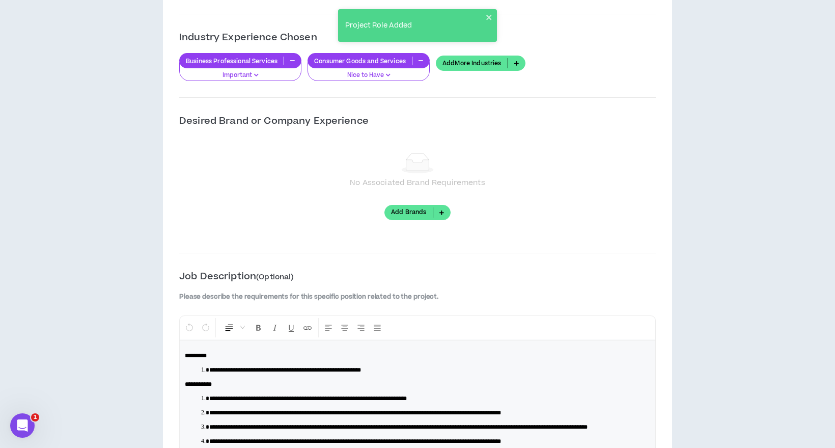
scroll to position [1658, 0]
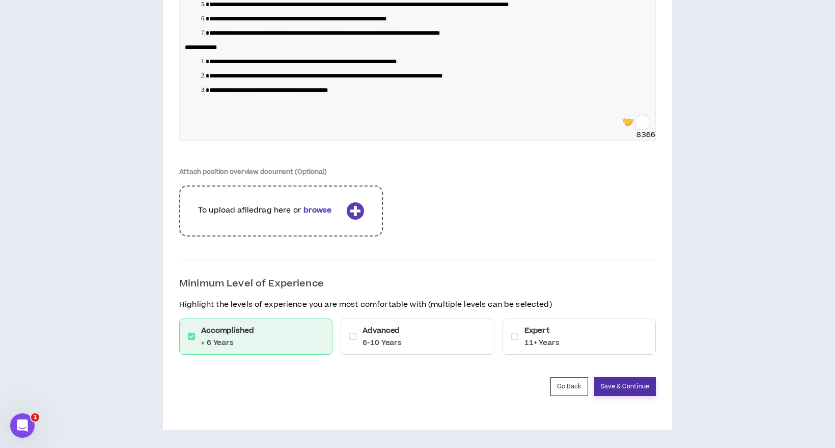
click at [630, 387] on button "Save & Continue" at bounding box center [625, 386] width 62 height 19
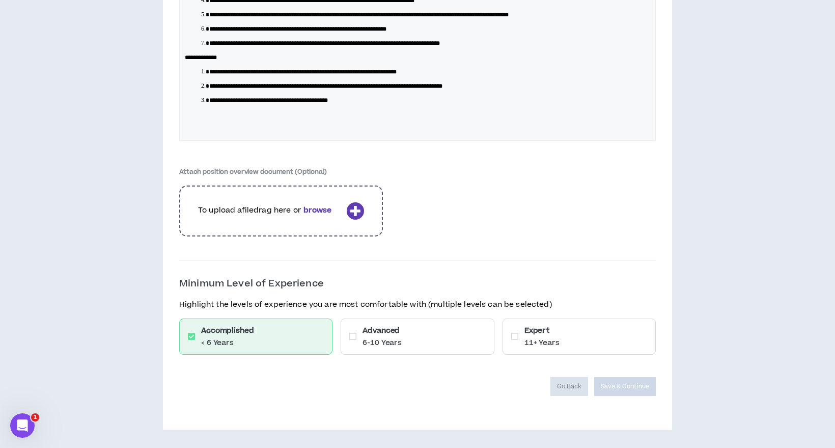
scroll to position [1624, 0]
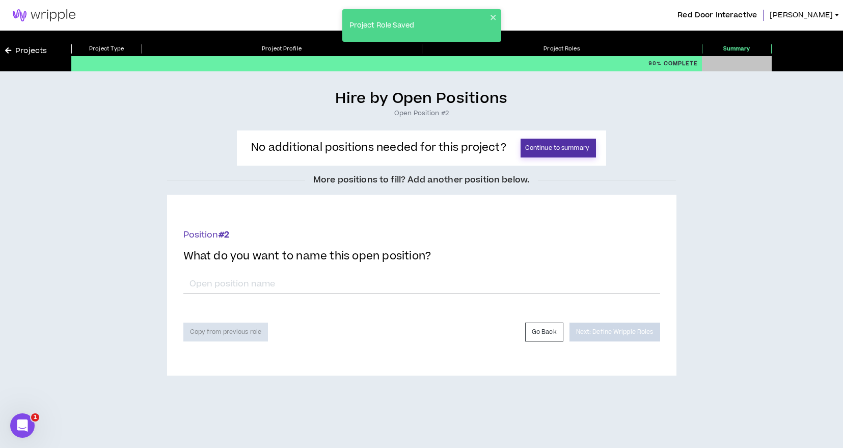
click at [561, 147] on button "Continue to summary" at bounding box center [557, 147] width 75 height 19
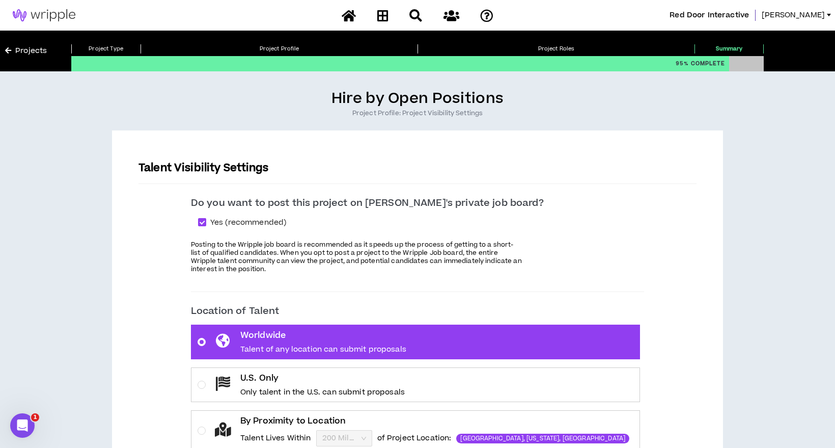
scroll to position [51, 0]
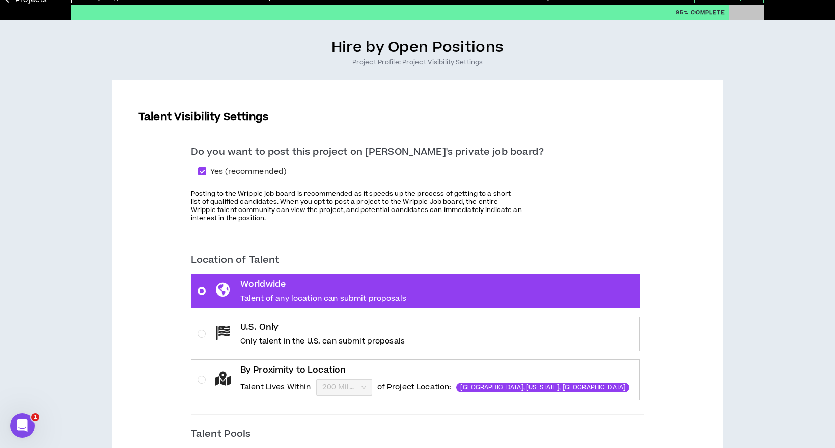
click at [338, 331] on p "U.S. Only" at bounding box center [322, 327] width 164 height 12
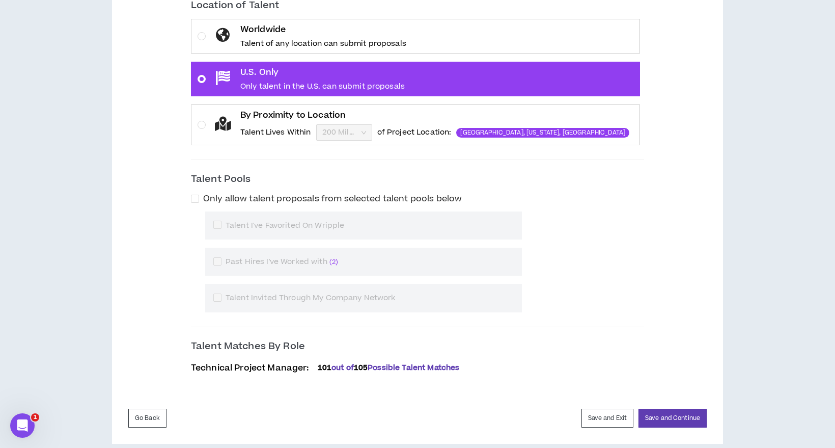
scroll to position [319, 0]
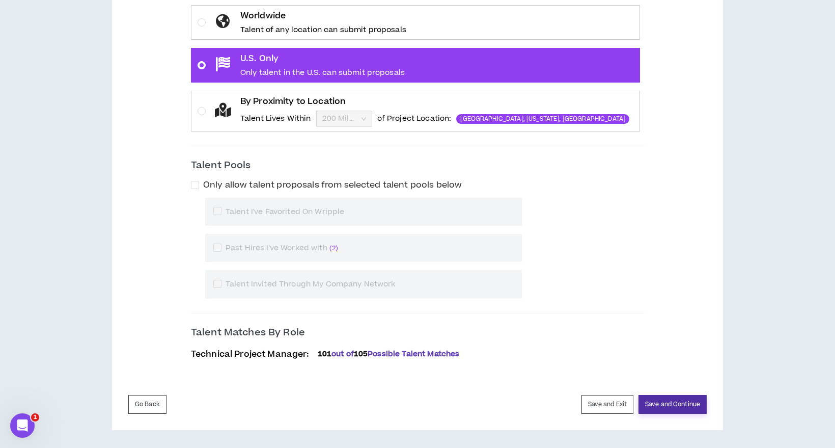
click at [648, 401] on button "Save and Continue" at bounding box center [672, 404] width 68 height 19
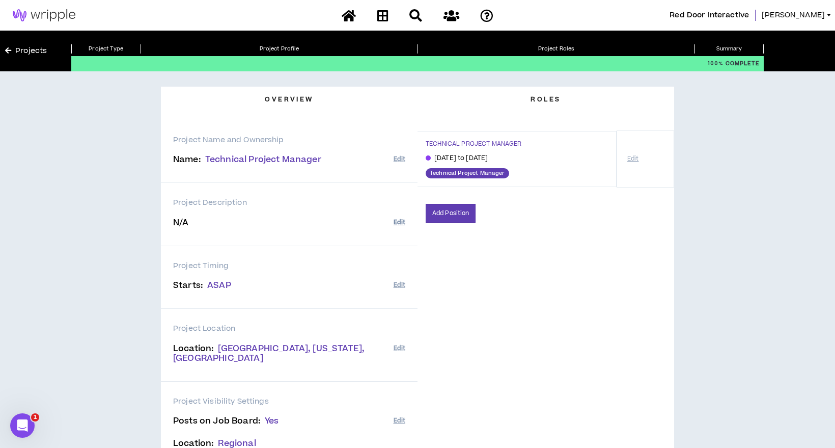
click at [399, 218] on button "Edit" at bounding box center [400, 222] width 12 height 17
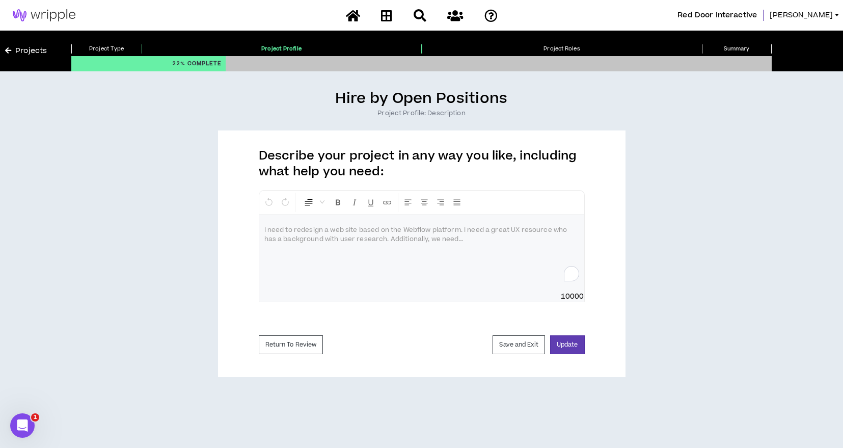
click at [425, 232] on p "To enrich screen reader interactions, please activate Accessibility in Grammarl…" at bounding box center [421, 230] width 315 height 10
click at [331, 239] on div "To enrich screen reader interactions, please activate Accessibility in Grammarl…" at bounding box center [421, 253] width 325 height 76
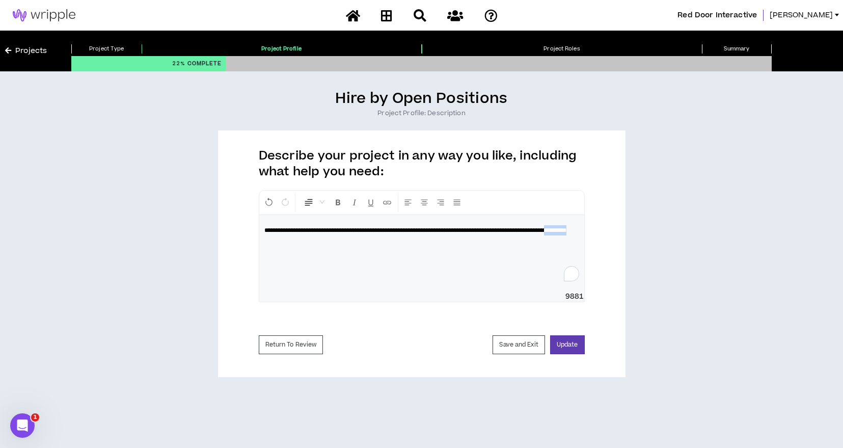
drag, startPoint x: 381, startPoint y: 243, endPoint x: 336, endPoint y: 242, distance: 45.3
click at [336, 235] on p "**********" at bounding box center [421, 230] width 315 height 10
click at [571, 344] on button "Update" at bounding box center [567, 344] width 35 height 19
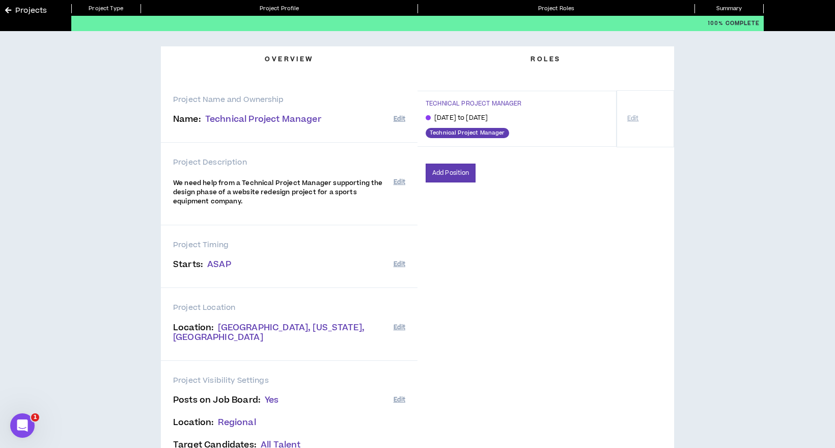
scroll to position [142, 0]
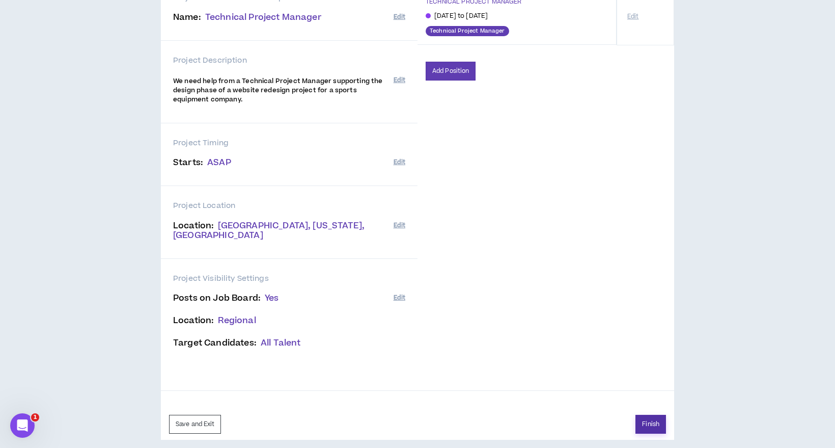
click at [657, 414] on button "Finish" at bounding box center [650, 423] width 31 height 19
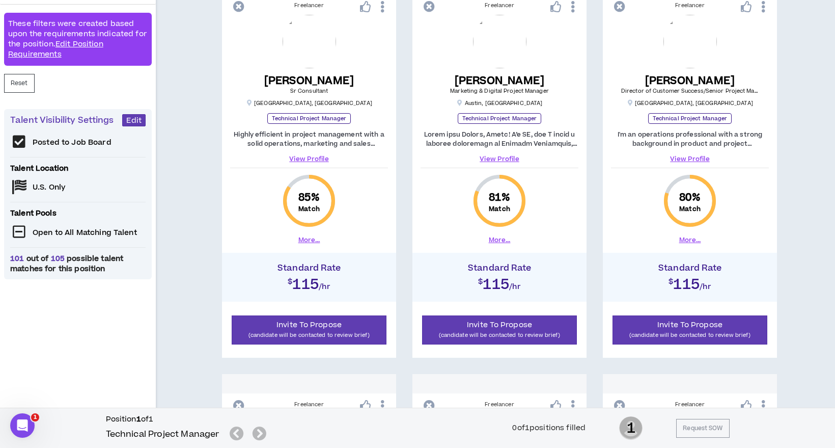
scroll to position [204, 0]
click at [316, 157] on link "View Profile" at bounding box center [309, 159] width 158 height 9
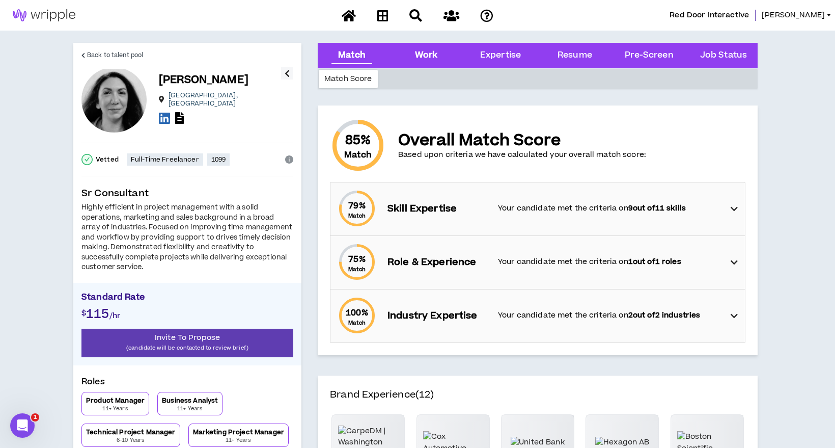
click at [426, 55] on div "Work" at bounding box center [426, 55] width 23 height 13
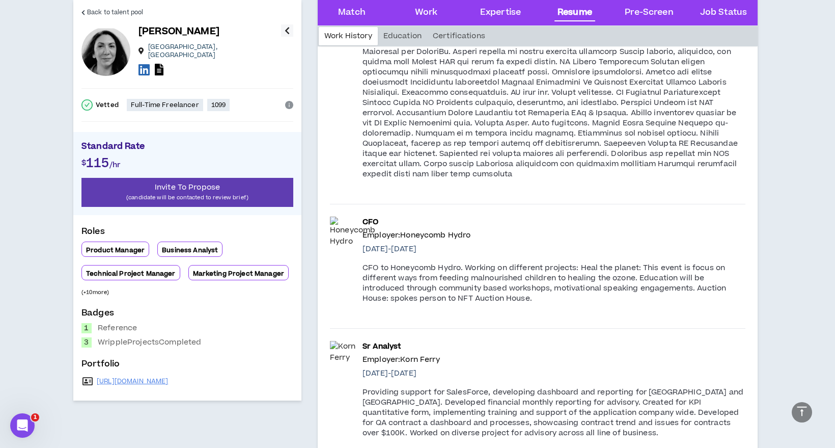
scroll to position [2092, 0]
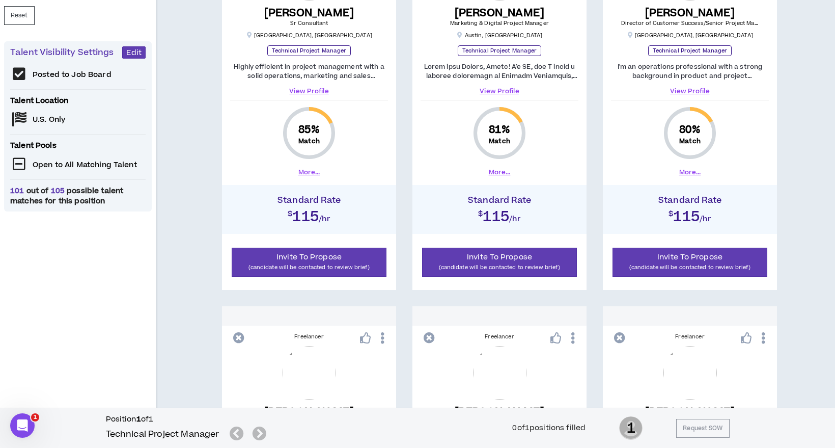
scroll to position [226, 0]
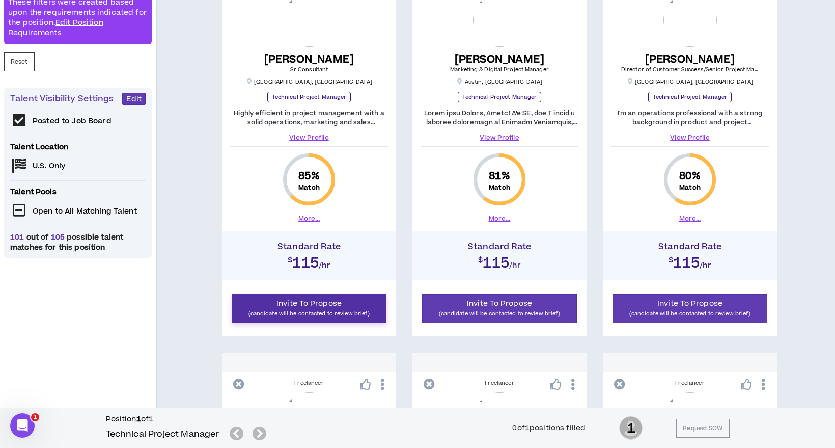
click at [356, 302] on button "Invite To Propose (candidate will be contacted to review brief)" at bounding box center [309, 308] width 155 height 29
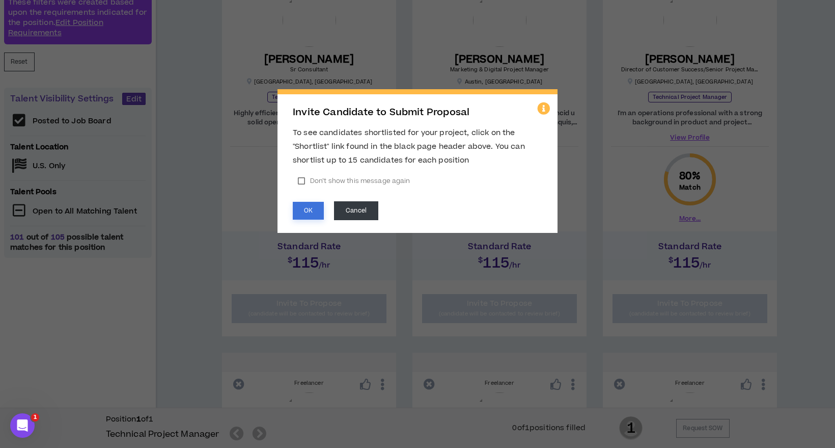
click at [314, 213] on button "OK" at bounding box center [308, 211] width 31 height 18
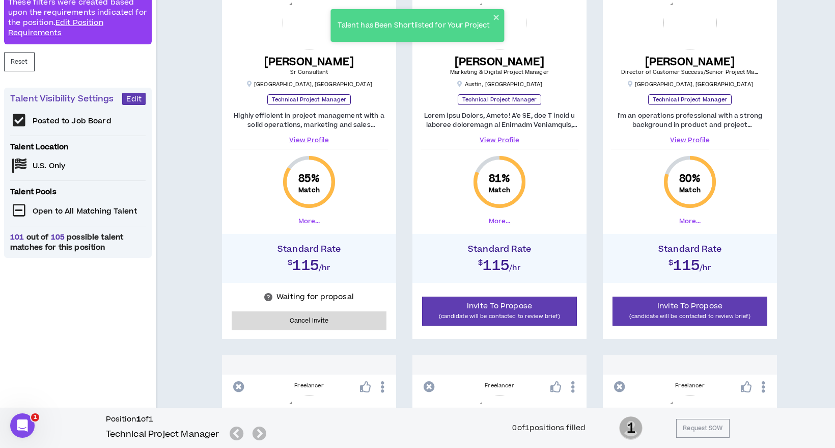
click at [513, 142] on link "View Profile" at bounding box center [500, 139] width 158 height 9
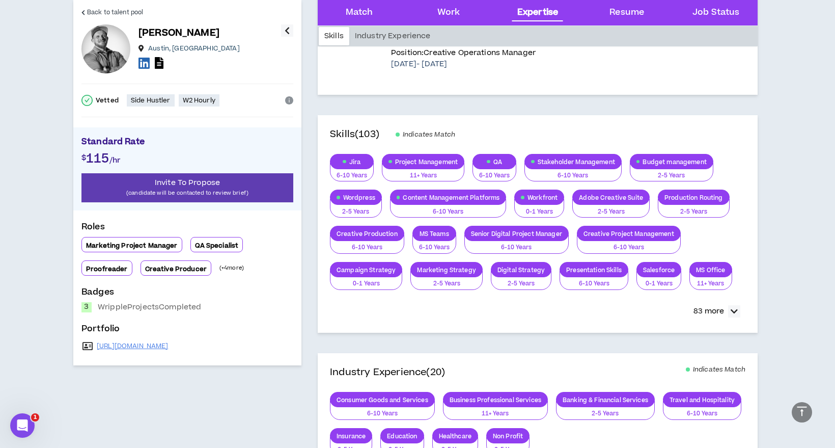
scroll to position [1120, 0]
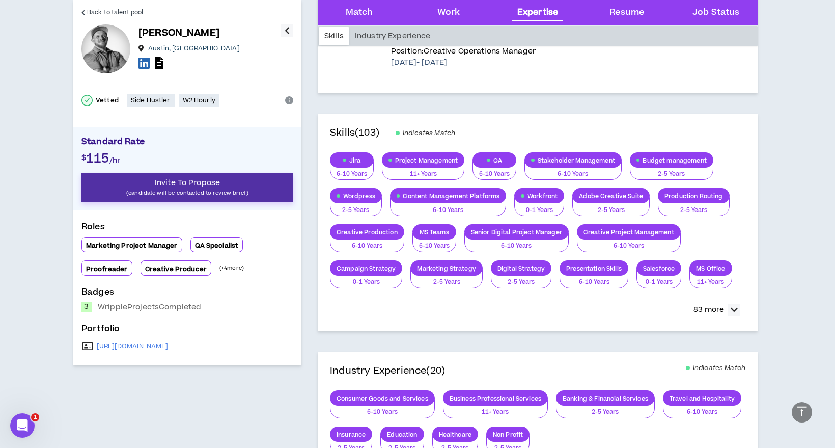
click at [190, 193] on p "(candidate will be contacted to review brief)" at bounding box center [187, 193] width 212 height 10
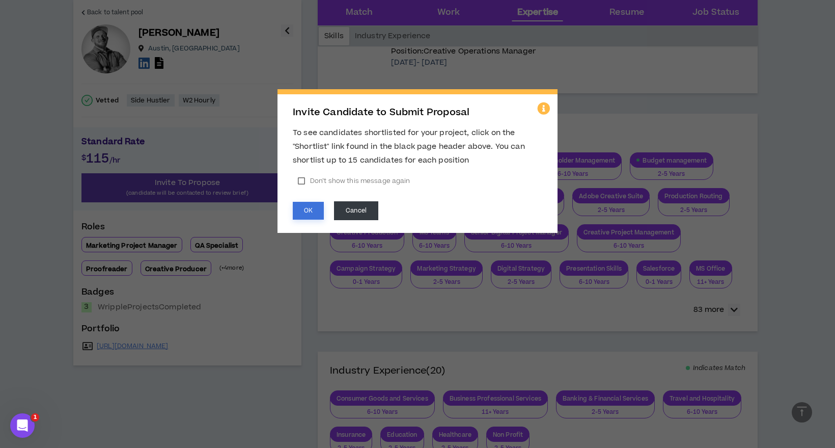
click at [310, 211] on button "OK" at bounding box center [308, 211] width 31 height 18
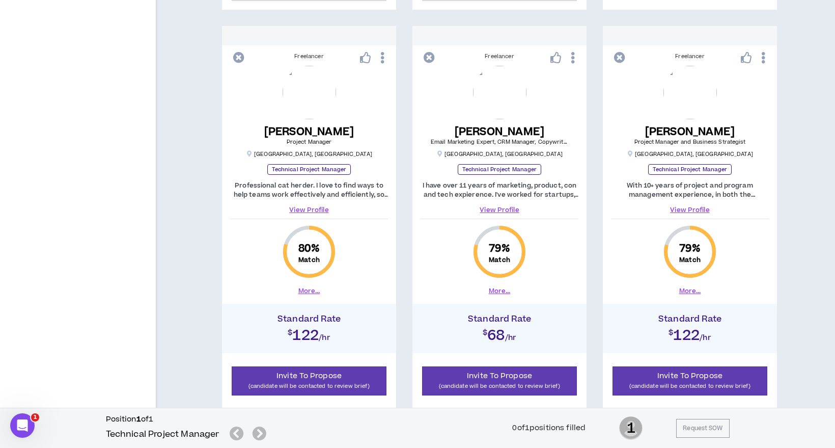
scroll to position [621, 0]
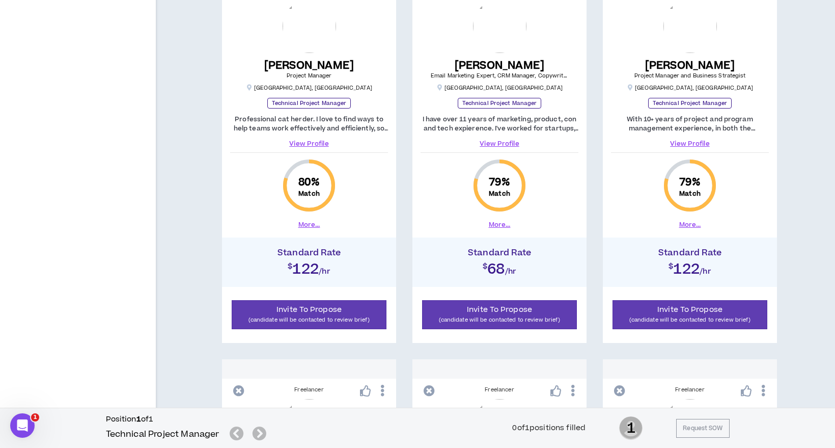
click at [310, 145] on link "View Profile" at bounding box center [309, 143] width 158 height 9
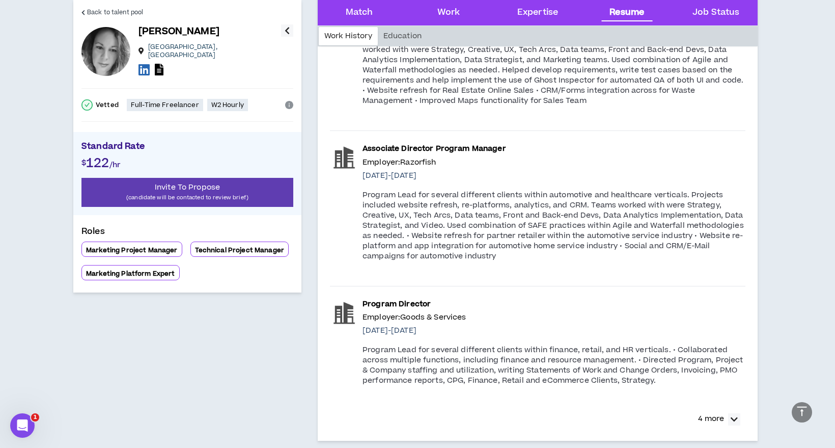
scroll to position [1018, 0]
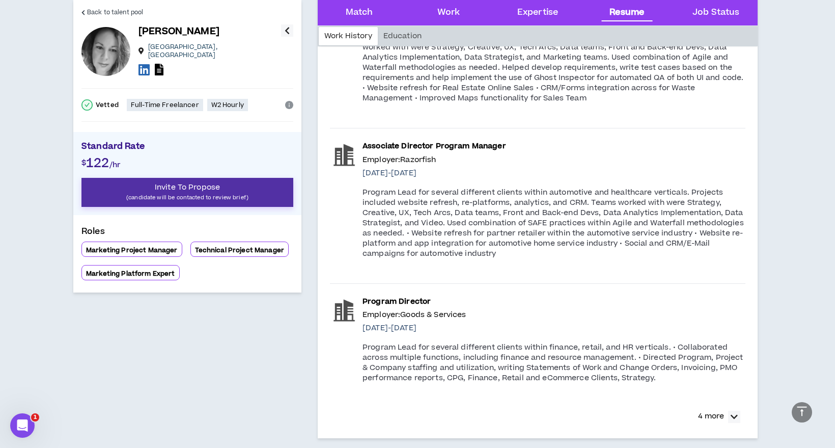
click at [179, 194] on p "(candidate will be contacted to review brief)" at bounding box center [187, 197] width 212 height 10
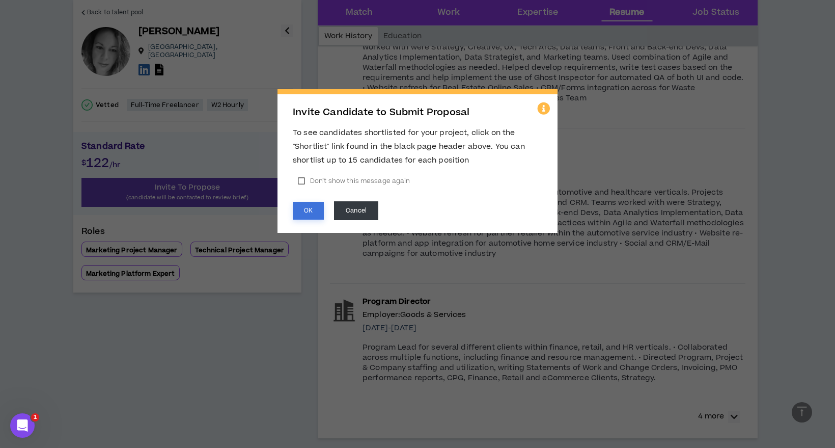
click at [310, 204] on button "OK" at bounding box center [308, 211] width 31 height 18
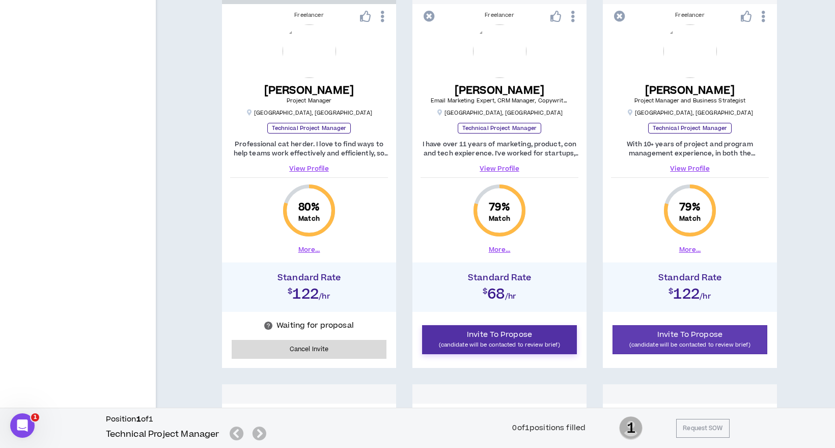
scroll to position [519, 0]
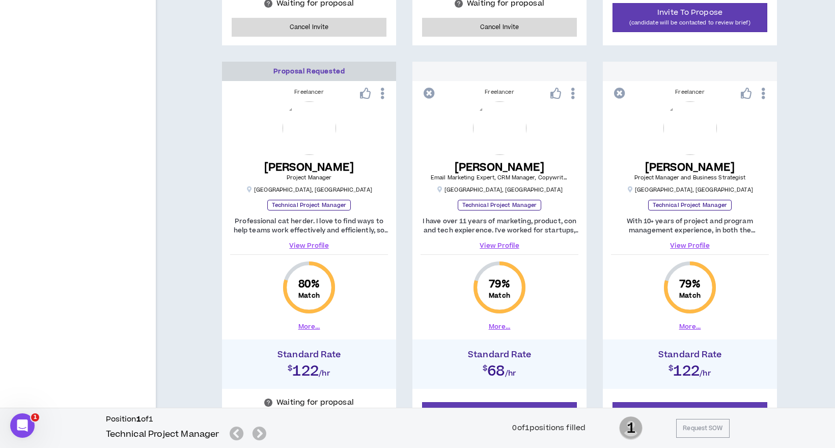
click at [705, 242] on link "View Profile" at bounding box center [690, 245] width 158 height 9
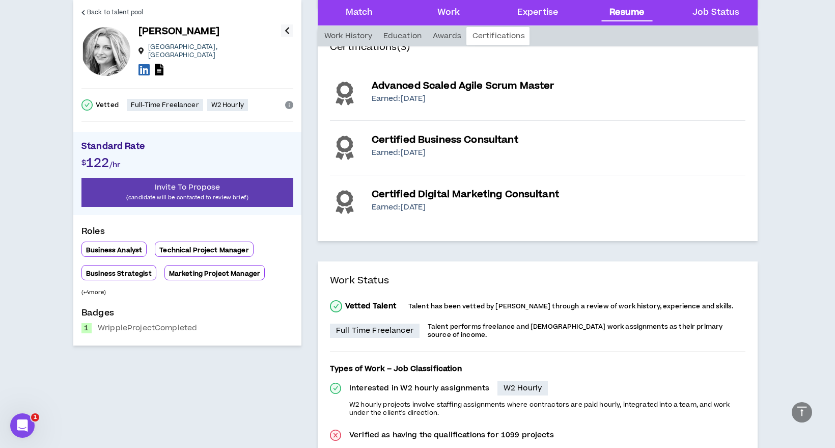
scroll to position [1935, 0]
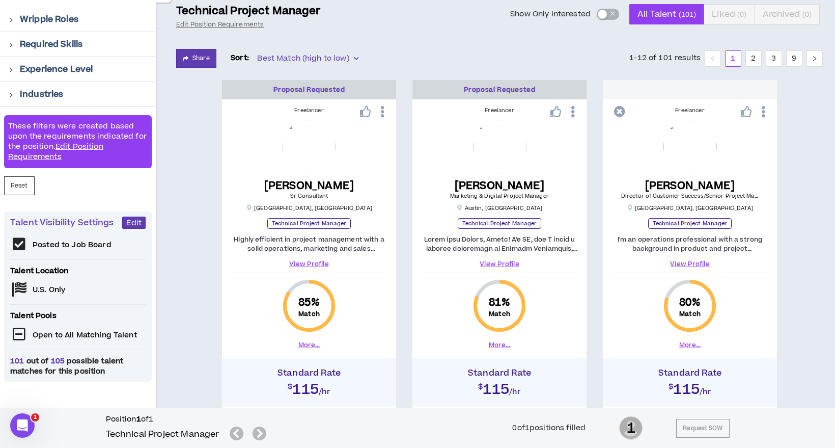
scroll to position [51, 0]
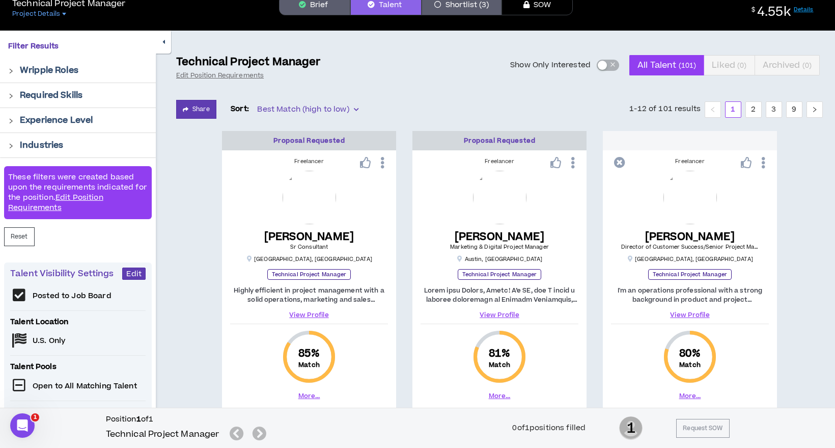
click at [10, 95] on icon "right" at bounding box center [11, 96] width 6 height 6
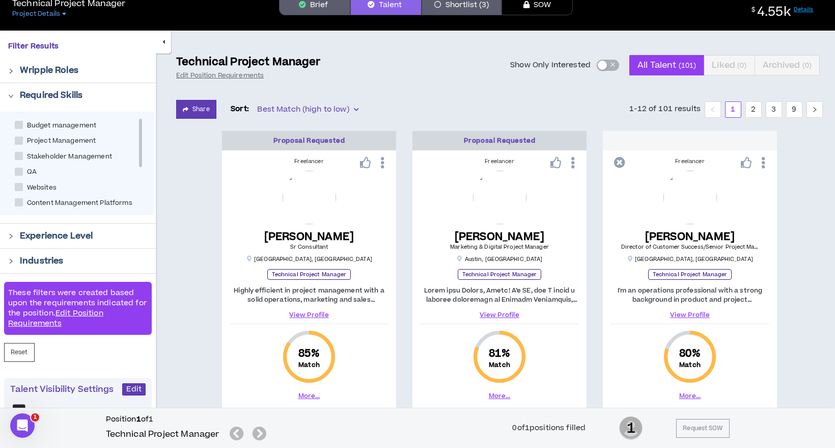
click at [20, 139] on span at bounding box center [19, 140] width 8 height 8
checkbox Management "****"
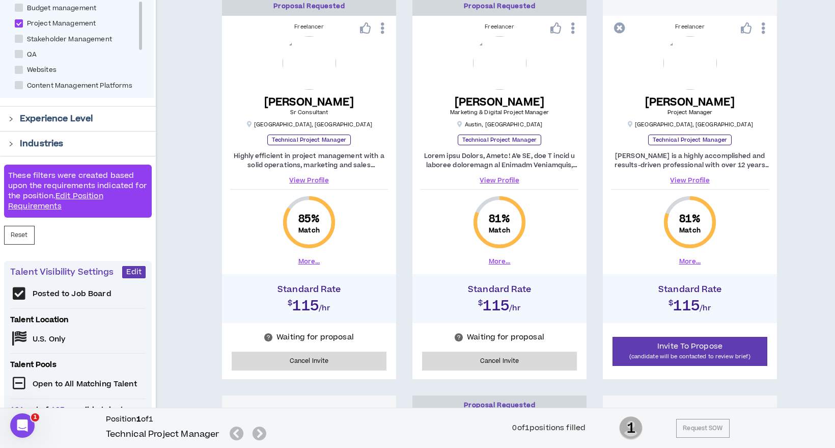
scroll to position [204, 0]
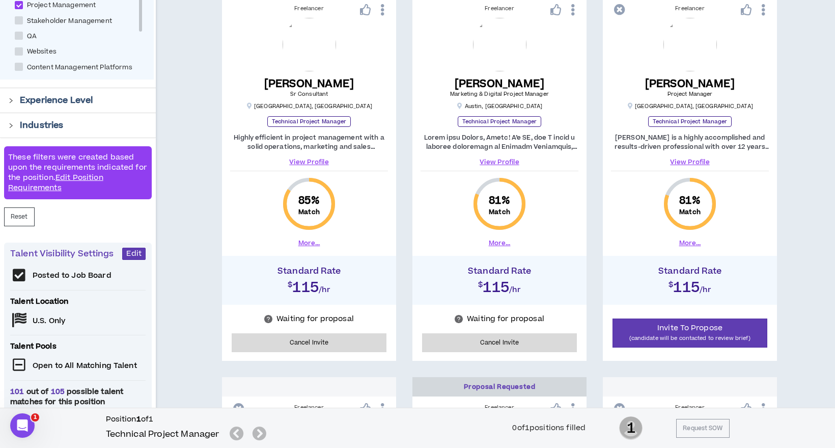
click at [688, 161] on link "View Profile" at bounding box center [690, 161] width 158 height 9
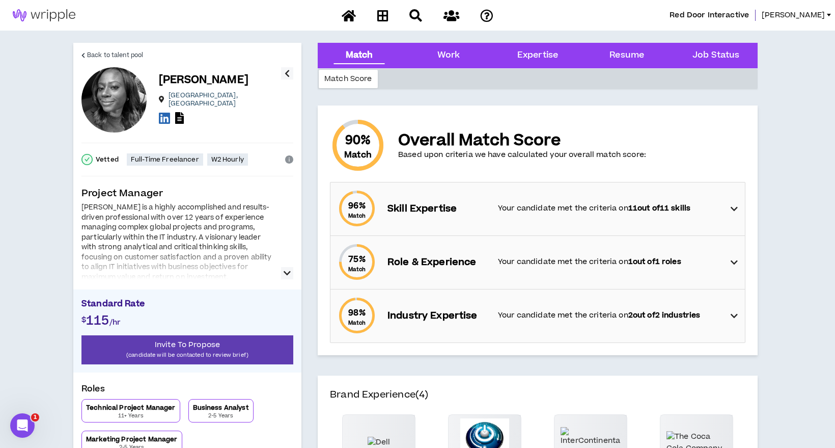
click at [289, 272] on icon "button" at bounding box center [287, 273] width 7 height 12
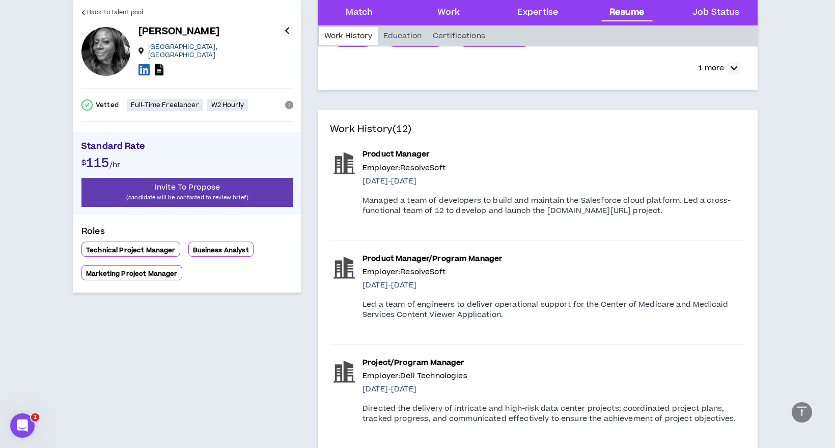
scroll to position [1476, 0]
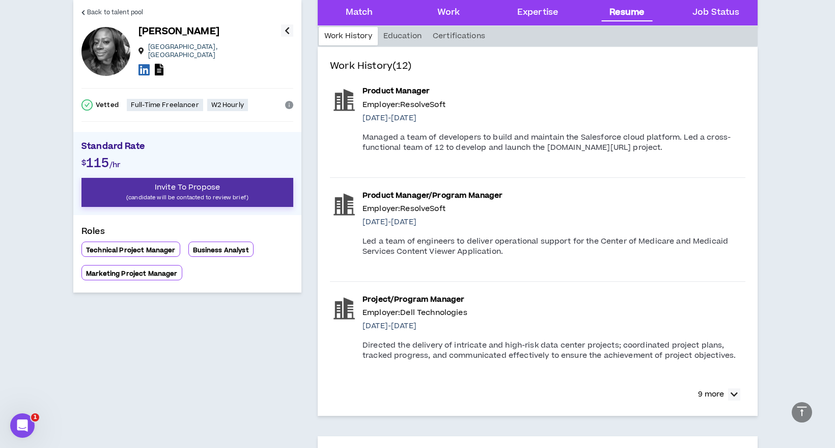
click at [207, 192] on p "(candidate will be contacted to review brief)" at bounding box center [187, 197] width 212 height 10
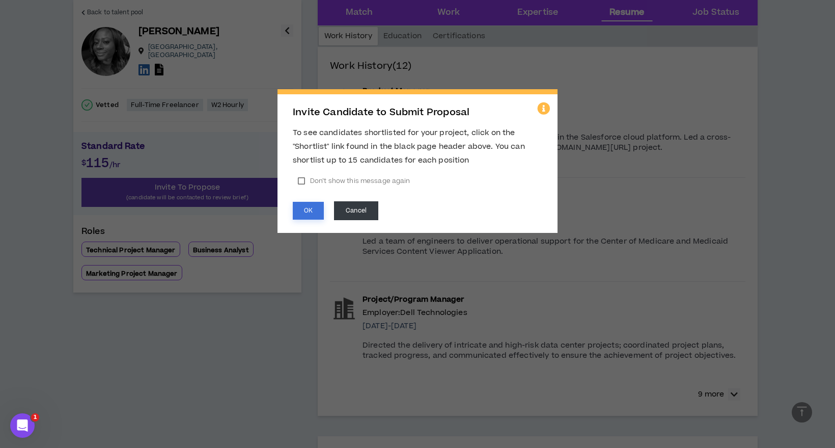
click at [309, 213] on button "OK" at bounding box center [308, 211] width 31 height 18
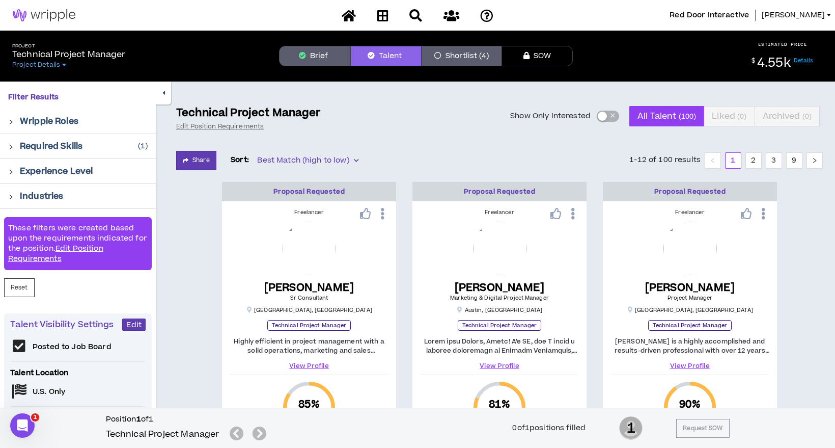
click at [33, 58] on p "Technical Project Manager" at bounding box center [69, 54] width 114 height 12
click at [39, 65] on span "Project Details" at bounding box center [36, 65] width 48 height 8
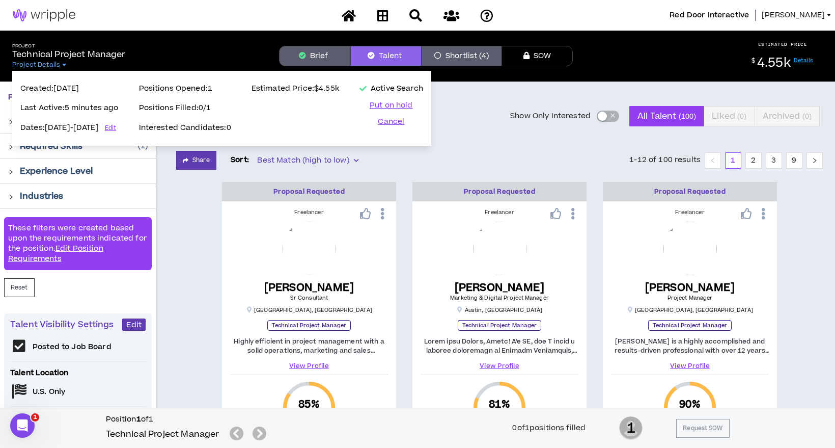
click at [806, 17] on span "[PERSON_NAME]" at bounding box center [793, 15] width 63 height 11
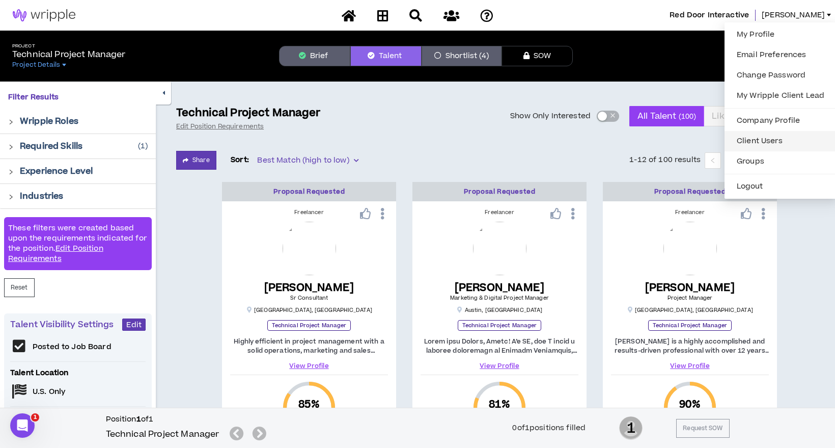
click at [772, 140] on link "Client Users" at bounding box center [781, 140] width 100 height 15
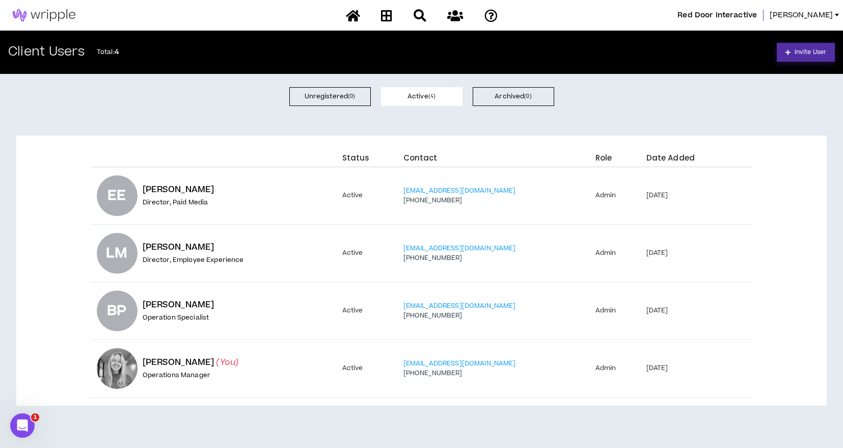
click at [826, 55] on link "Invite User" at bounding box center [805, 52] width 58 height 19
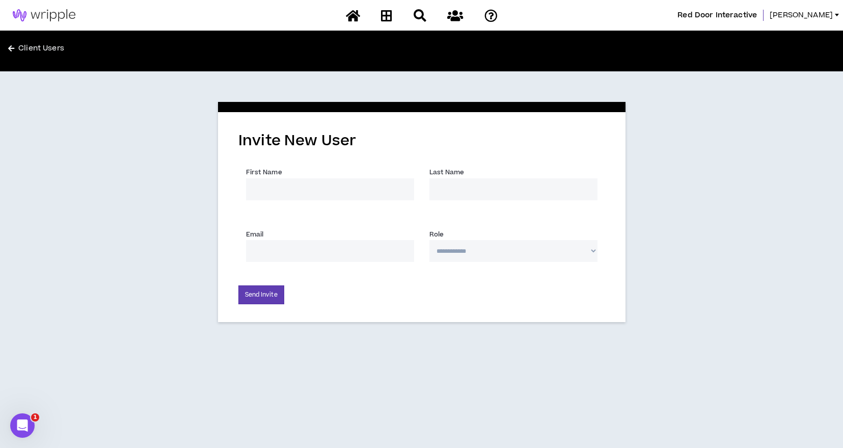
click at [270, 188] on input "First Name *" at bounding box center [330, 189] width 168 height 22
type input "[PERSON_NAME]"
type input "[EMAIL_ADDRESS][DOMAIN_NAME]"
click at [441, 243] on select "**********" at bounding box center [513, 251] width 168 height 22
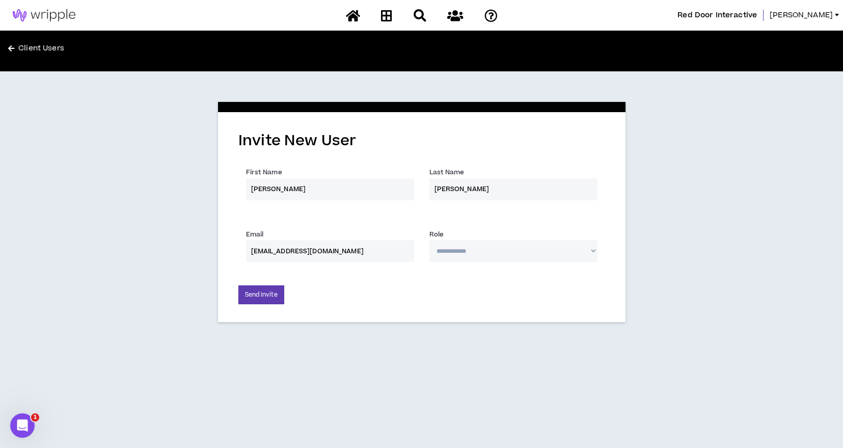
select select "*"
click at [429, 240] on select "**********" at bounding box center [513, 251] width 168 height 22
click at [264, 292] on button "Send Invite" at bounding box center [261, 294] width 46 height 19
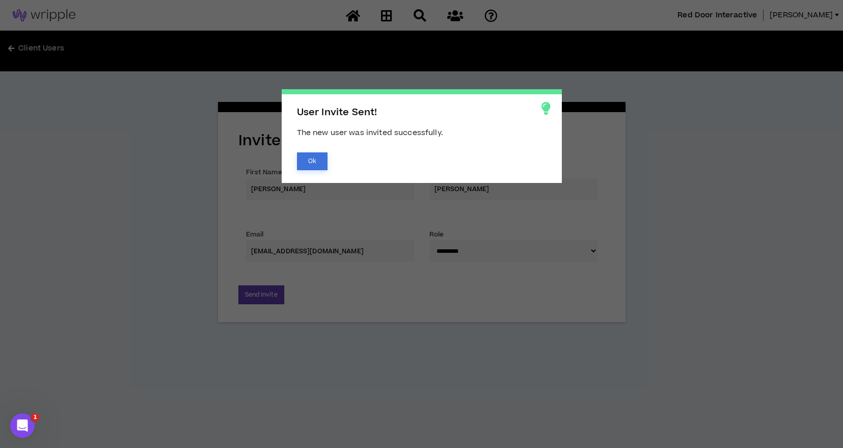
click at [318, 167] on button "Ok" at bounding box center [312, 161] width 31 height 18
